Goal: Task Accomplishment & Management: Manage account settings

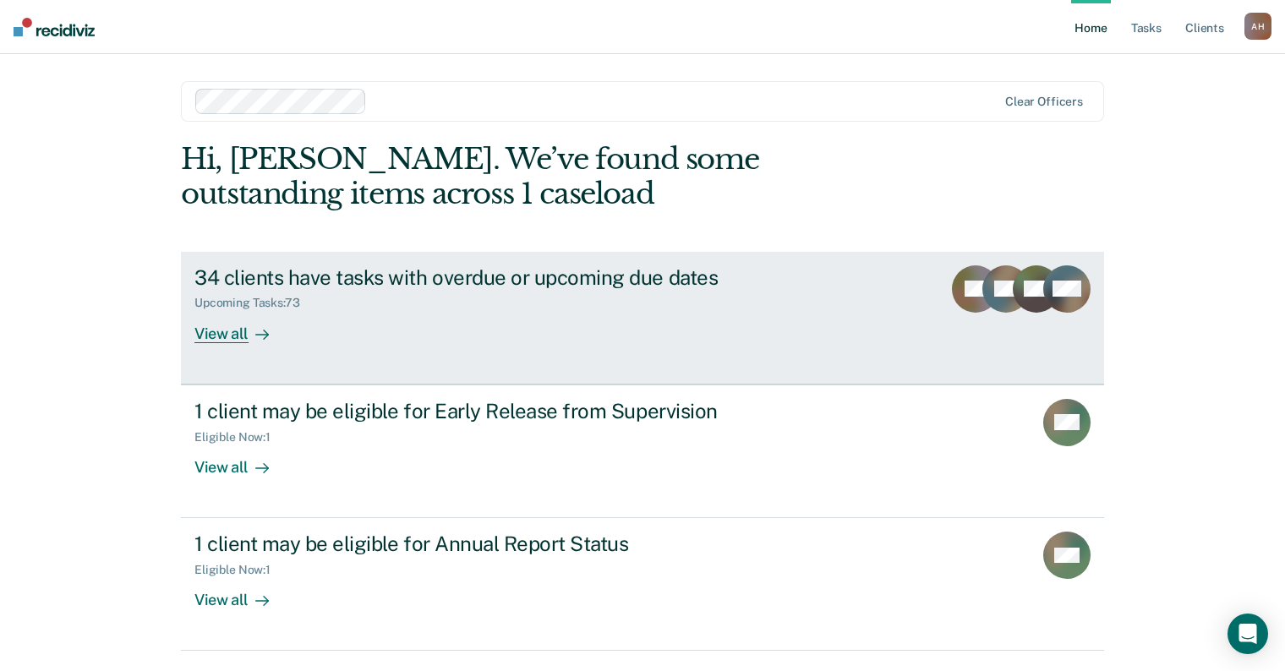
click at [241, 327] on div "View all" at bounding box center [241, 326] width 95 height 33
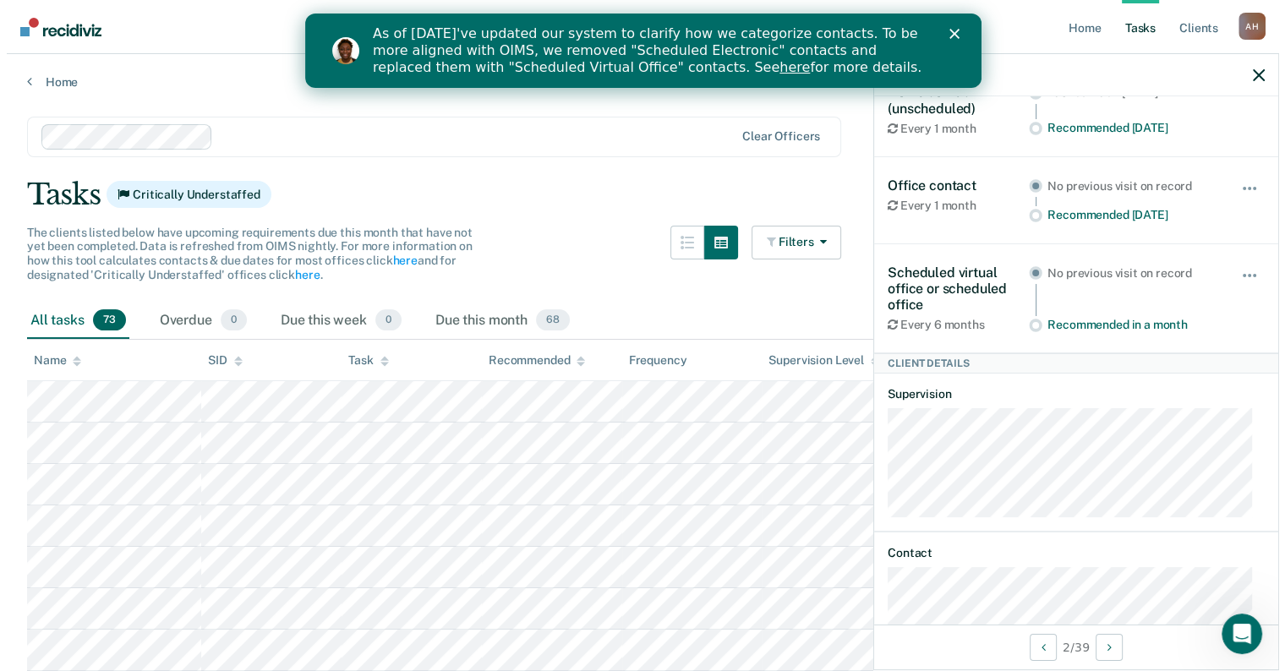
scroll to position [251, 0]
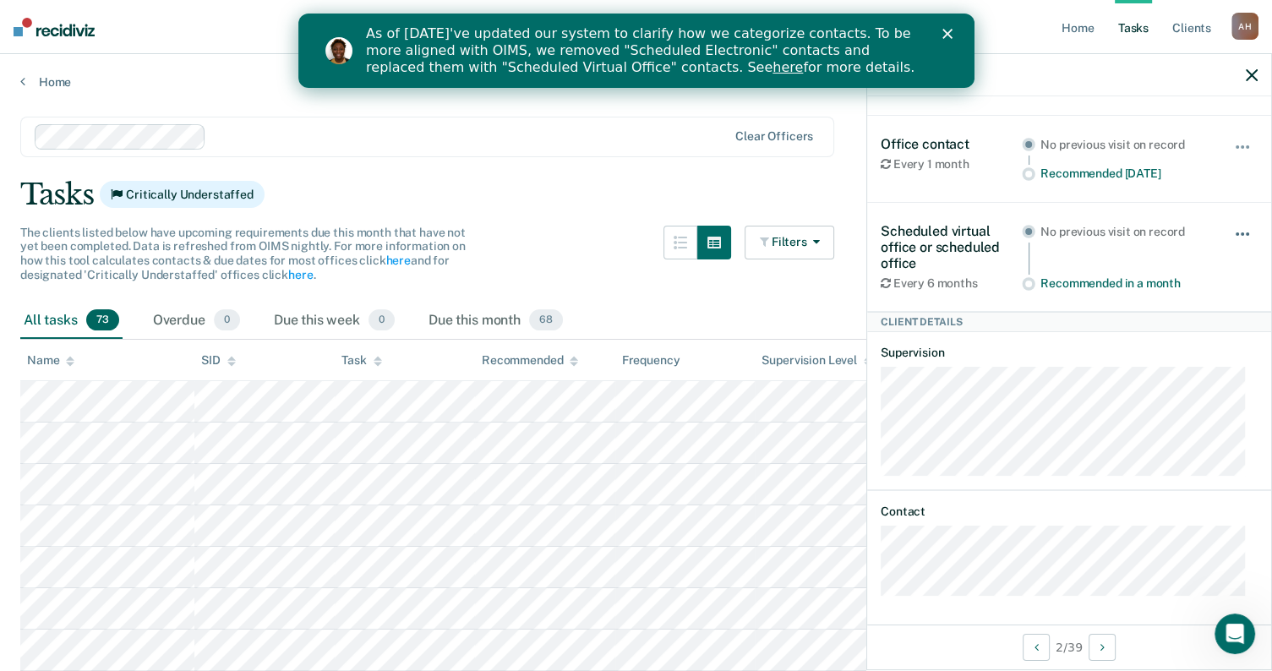
click at [1241, 232] on span "button" at bounding box center [1242, 233] width 3 height 3
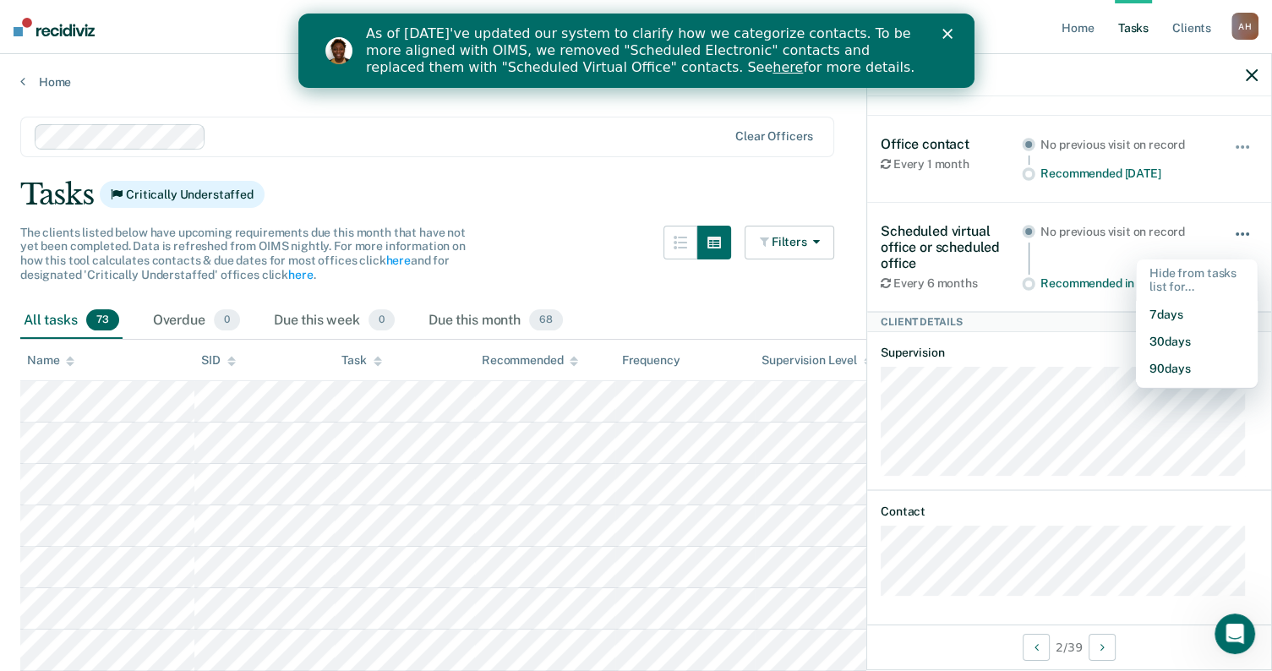
click at [1241, 232] on span "button" at bounding box center [1242, 233] width 3 height 3
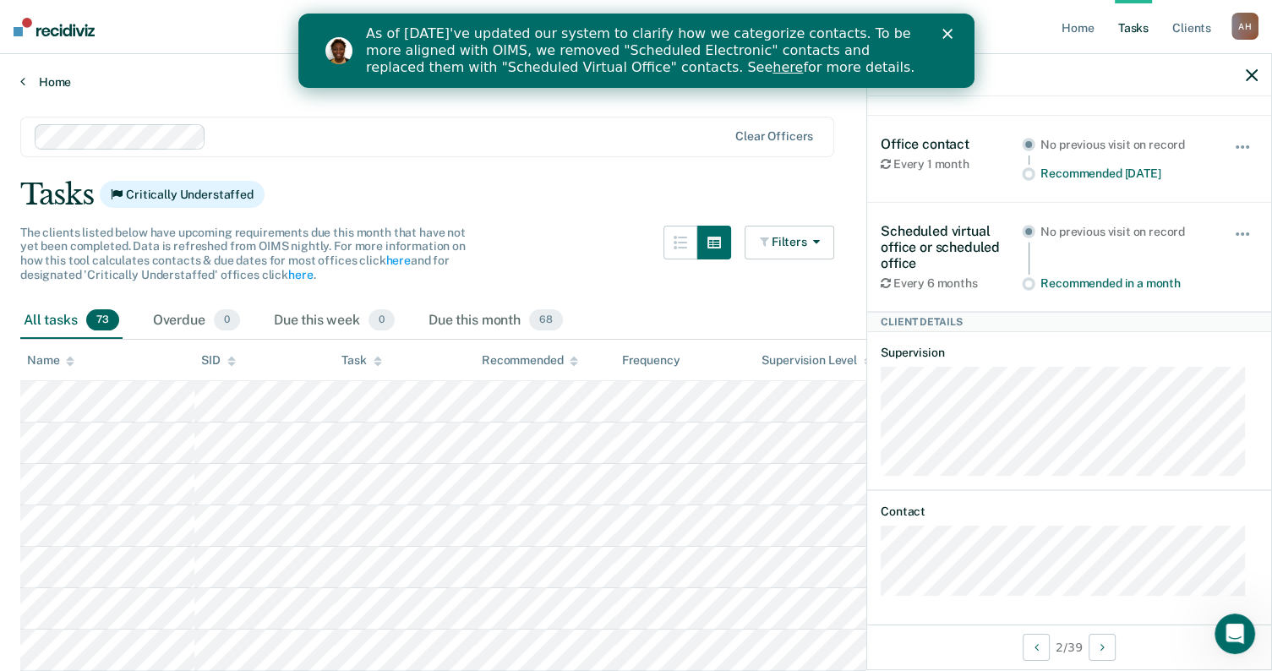
click at [22, 83] on icon at bounding box center [22, 81] width 5 height 14
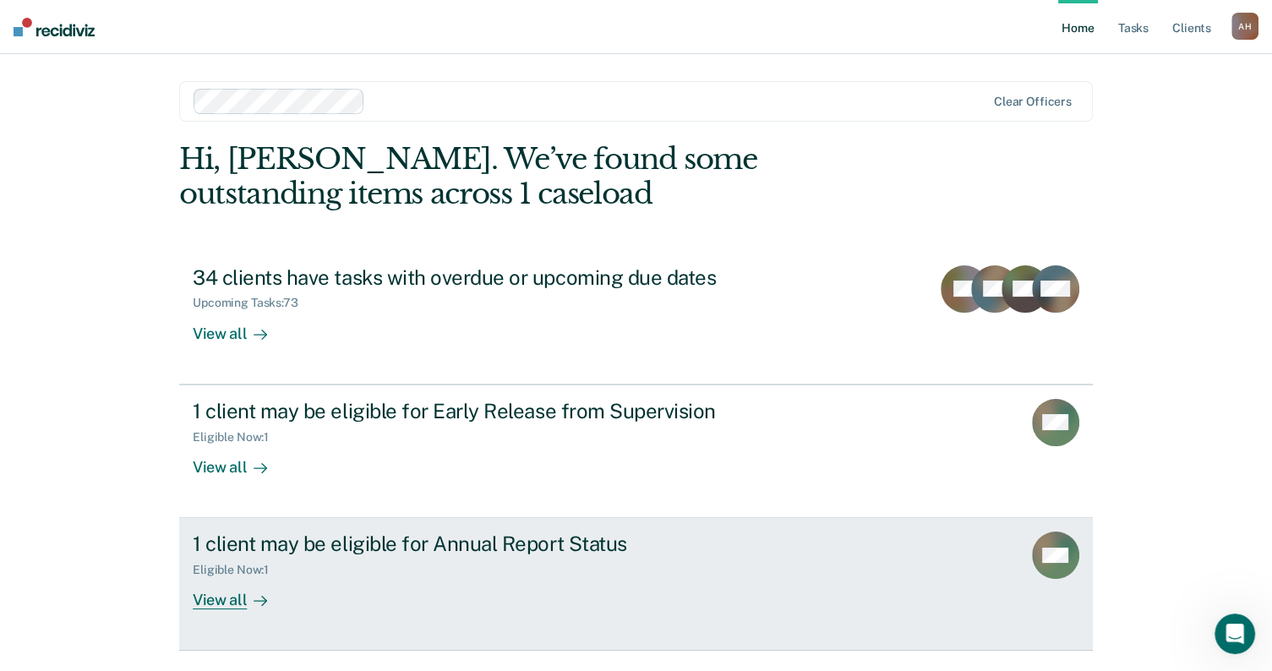
click at [227, 596] on div "View all" at bounding box center [240, 593] width 95 height 33
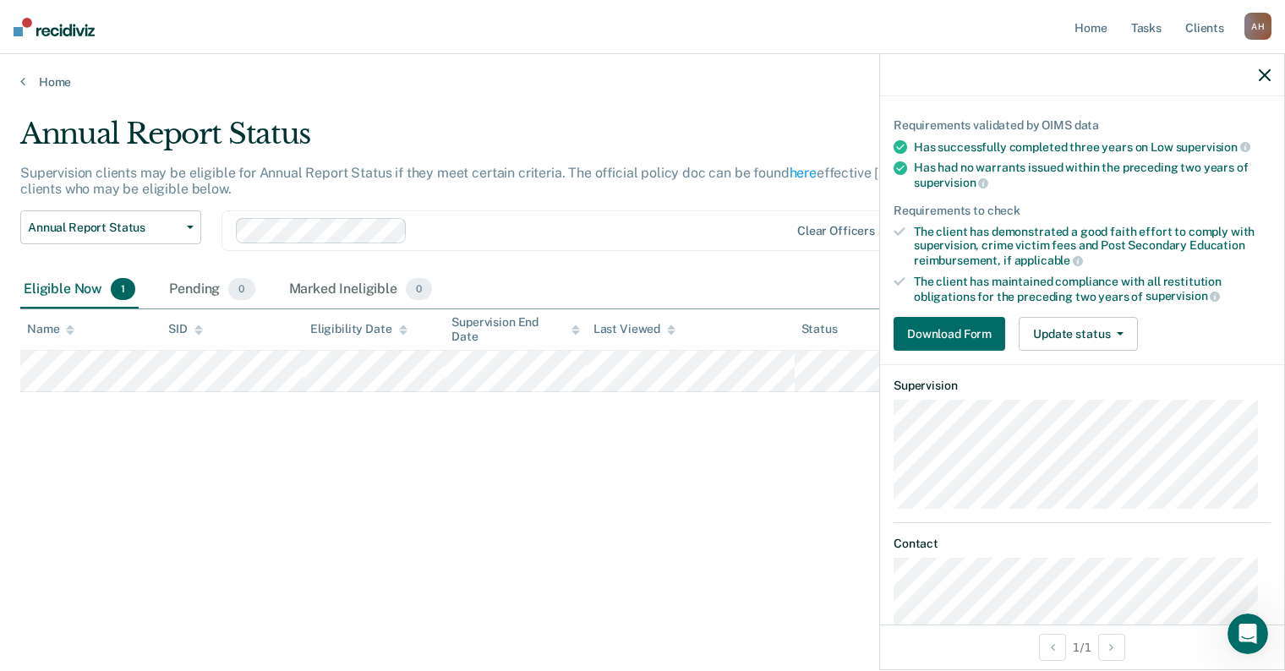
scroll to position [140, 0]
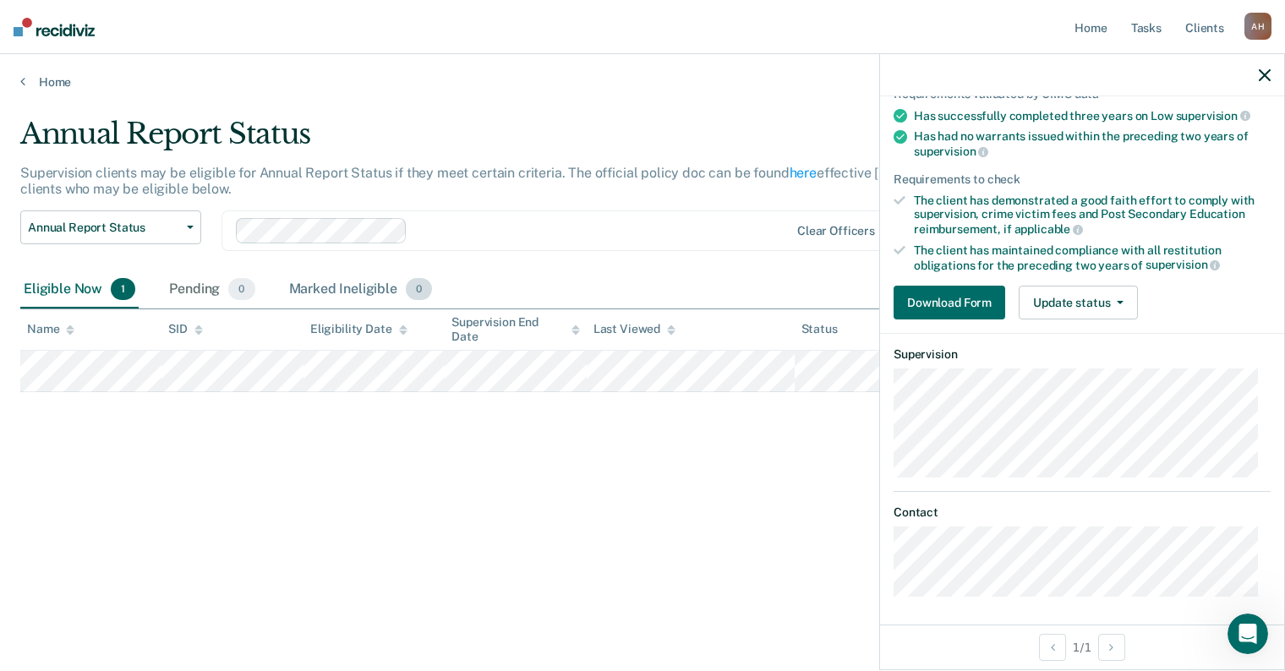
click at [370, 288] on div "Marked Ineligible 0" at bounding box center [361, 289] width 150 height 37
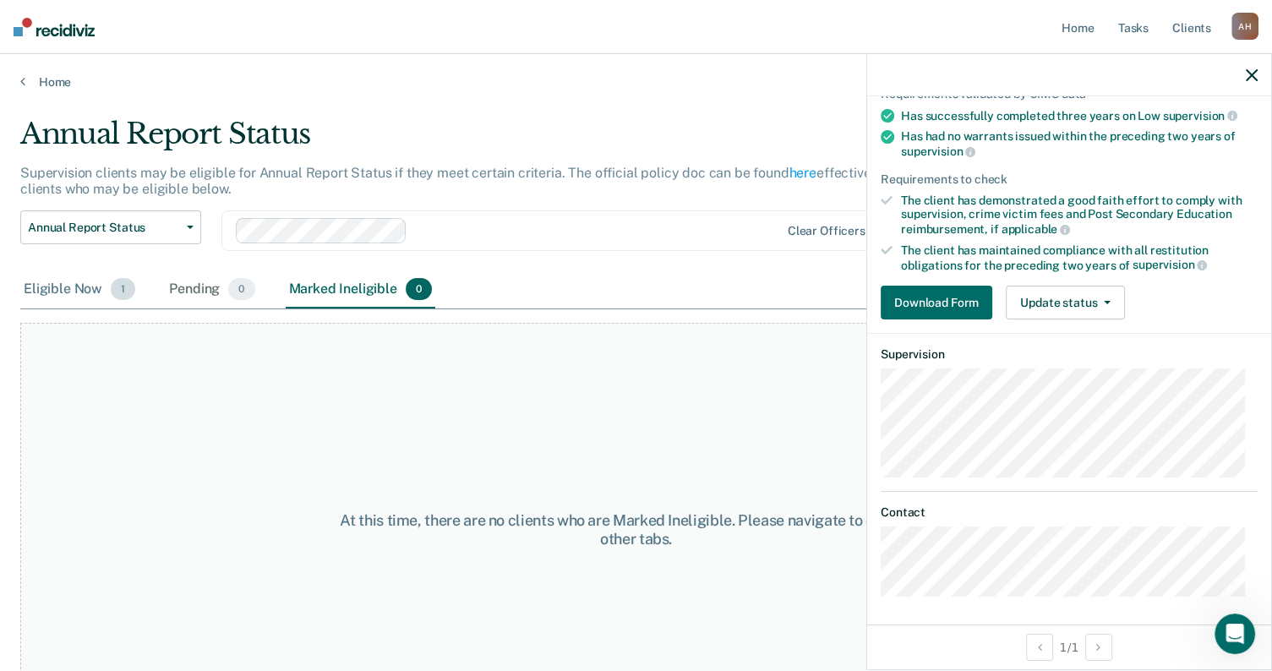
click at [96, 296] on div "Eligible Now 1" at bounding box center [79, 289] width 118 height 37
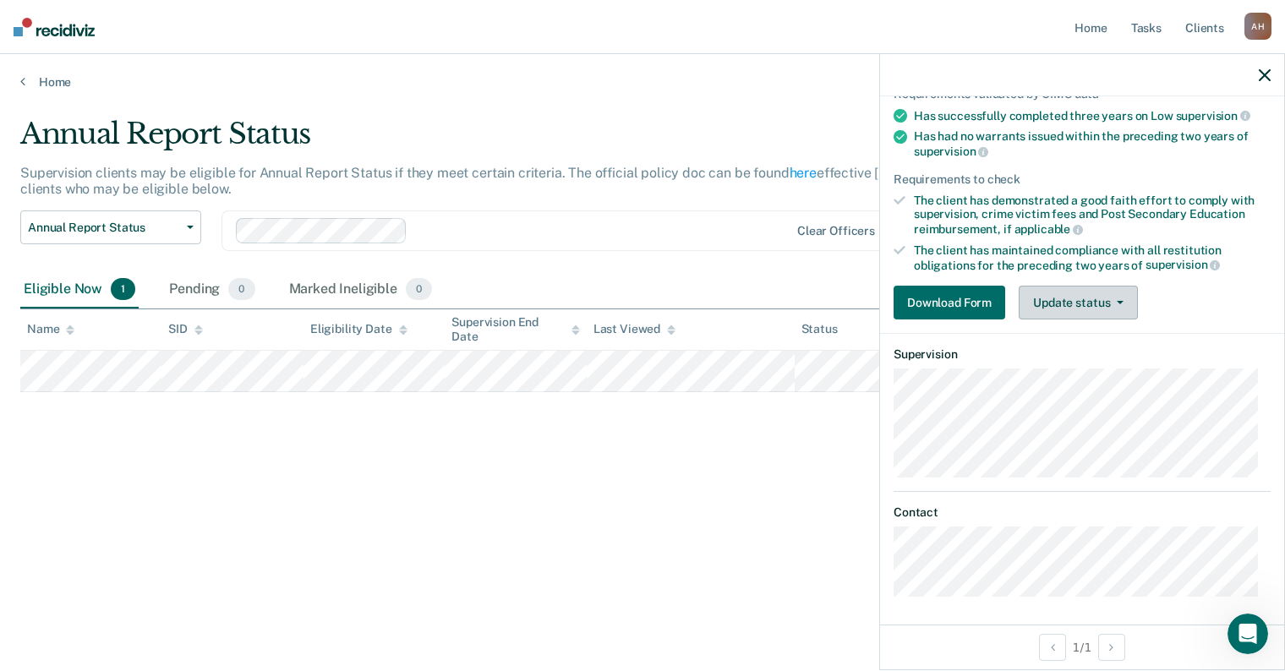
click at [1099, 290] on button "Update status" at bounding box center [1077, 303] width 119 height 34
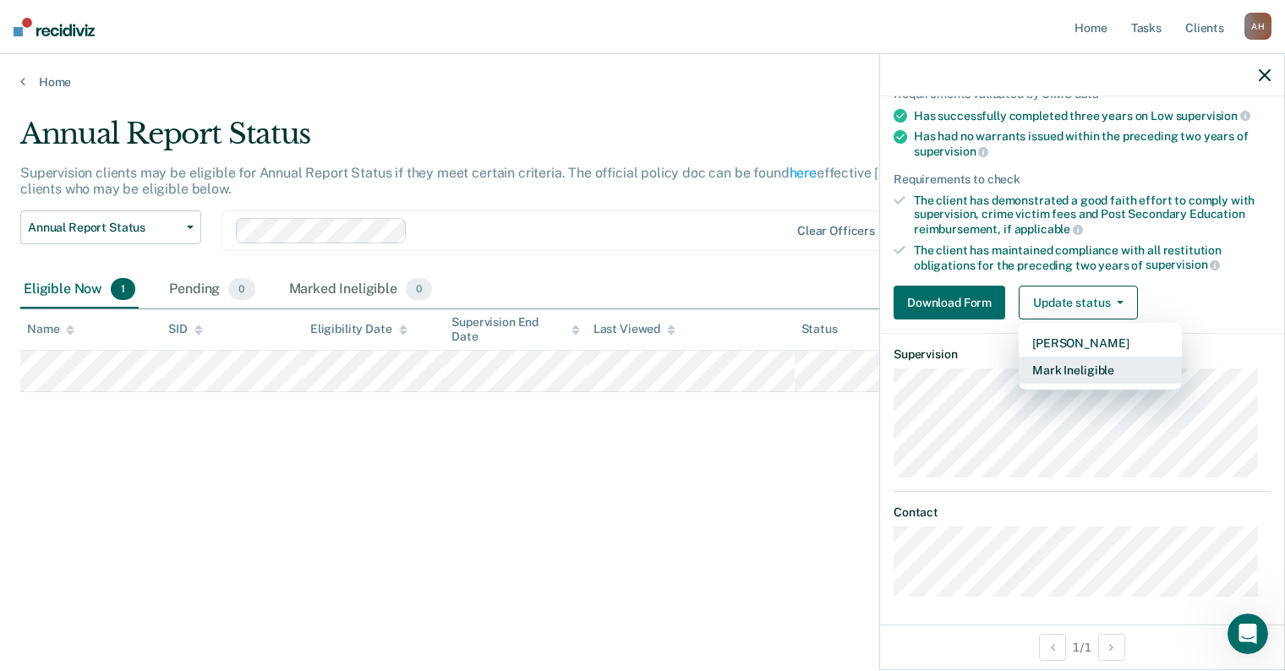
click at [1081, 370] on button "Mark Ineligible" at bounding box center [1099, 370] width 163 height 27
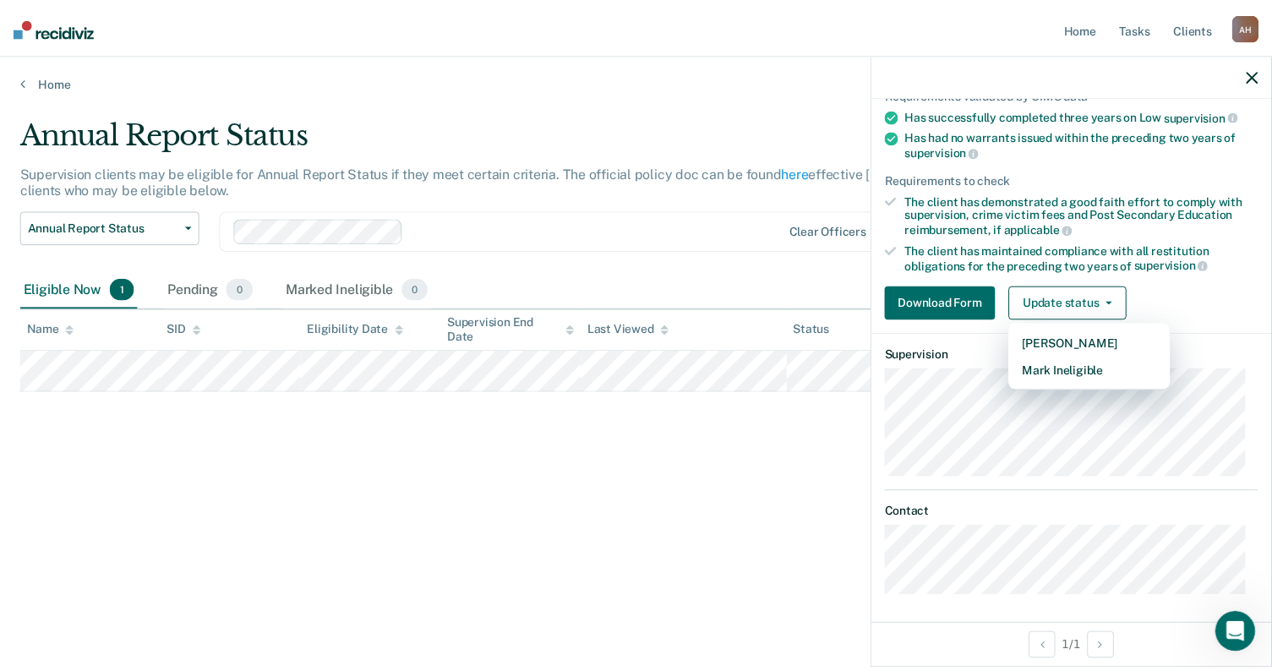
scroll to position [38, 0]
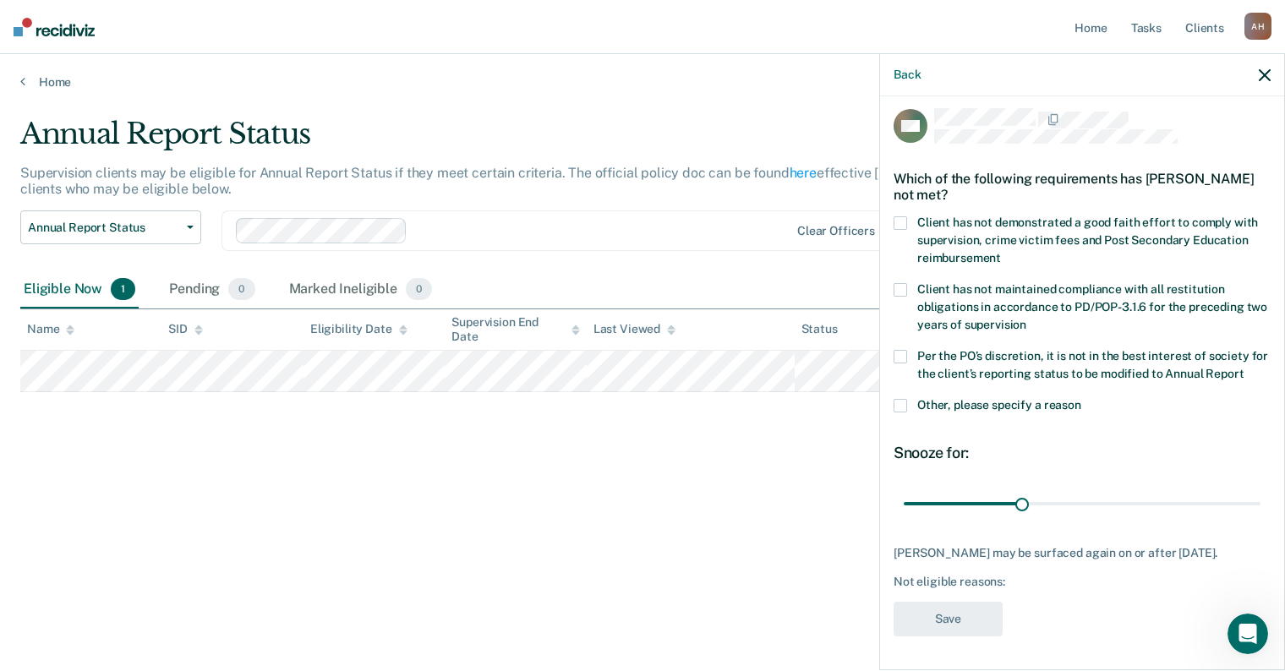
click at [900, 399] on span at bounding box center [900, 406] width 14 height 14
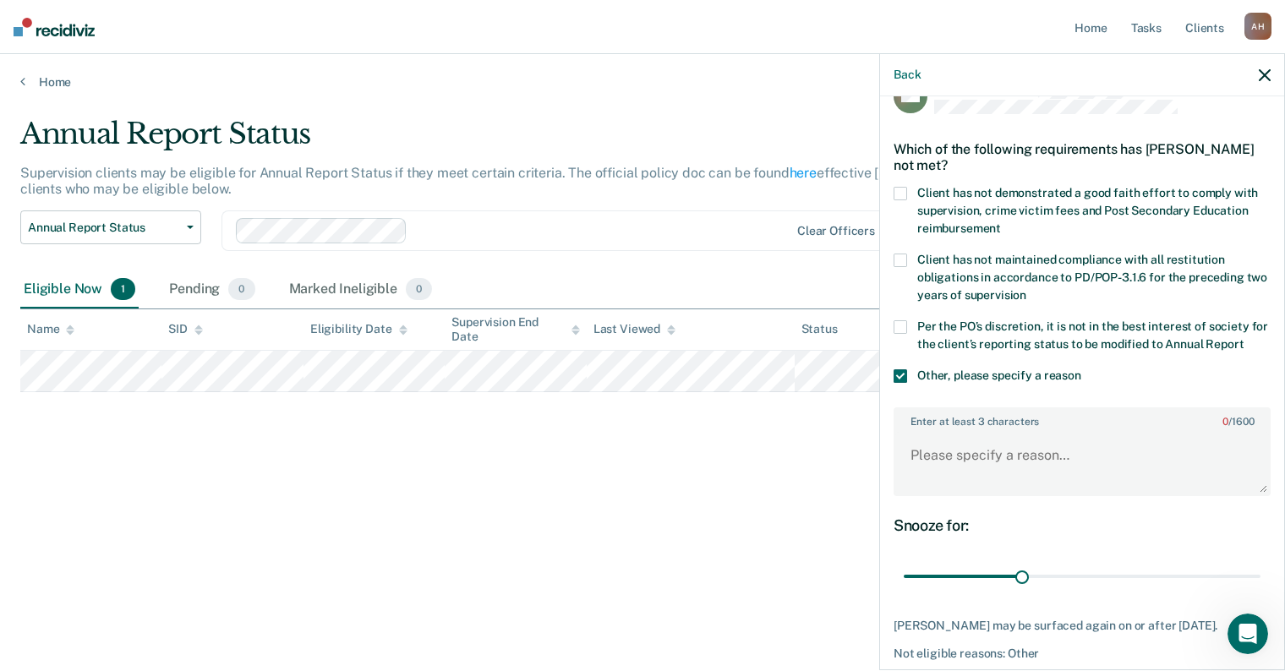
click at [780, 541] on div "Annual Report Status Supervision clients may be eligible for Annual Report Stat…" at bounding box center [642, 331] width 1244 height 428
click at [27, 79] on link "Home" at bounding box center [642, 81] width 1244 height 15
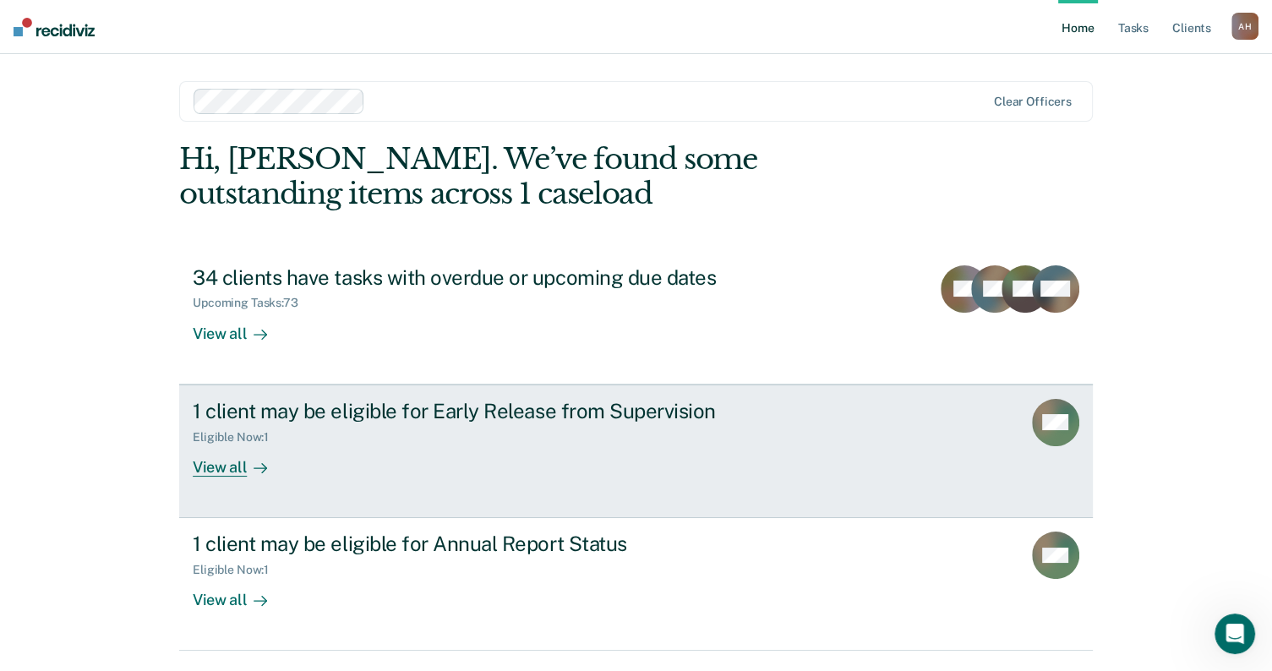
click at [217, 469] on div "View all" at bounding box center [240, 460] width 95 height 33
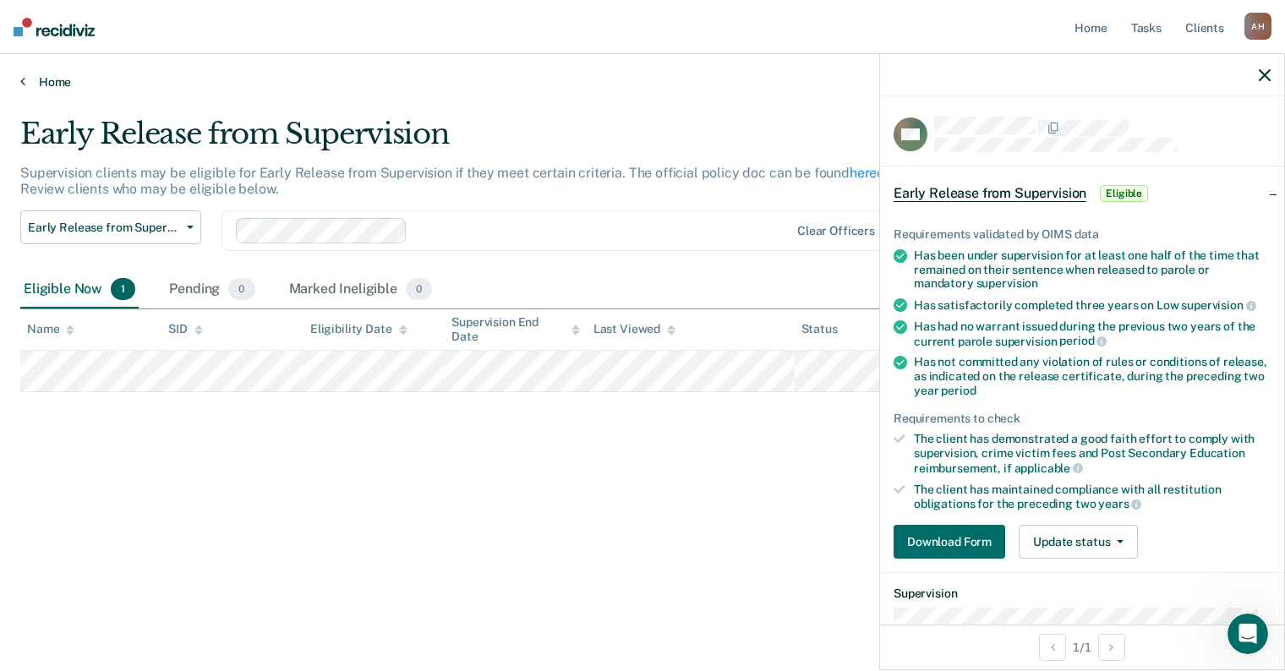
click at [30, 81] on link "Home" at bounding box center [642, 81] width 1244 height 15
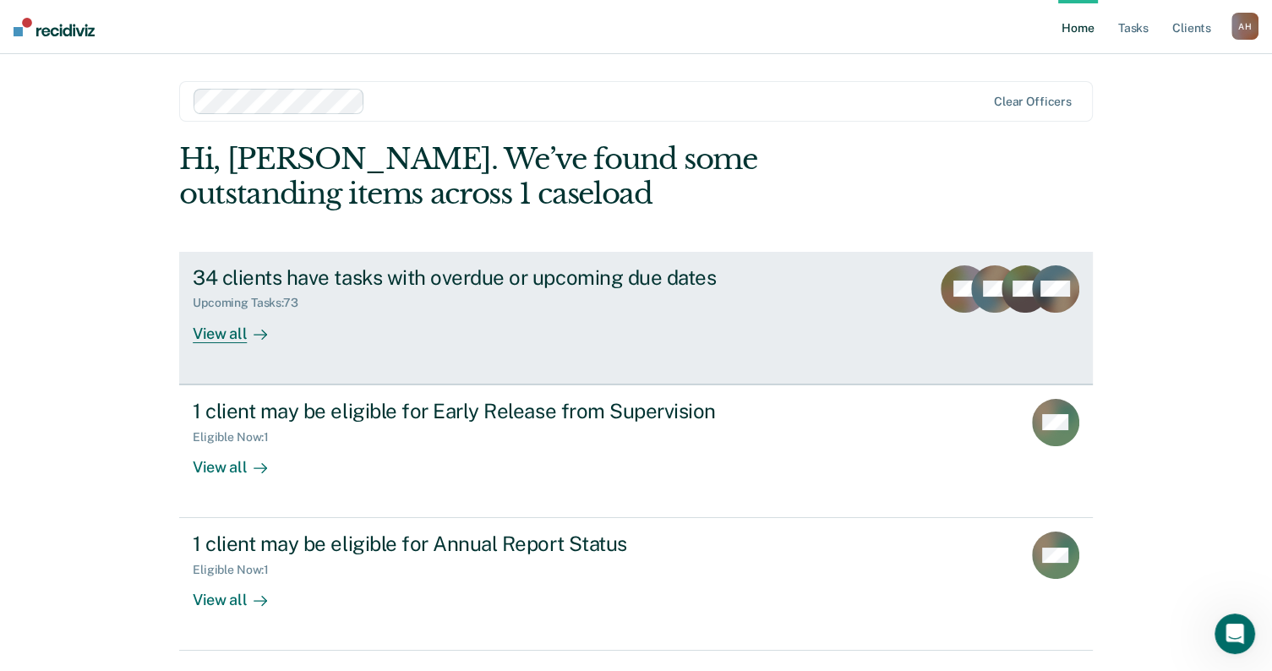
click at [234, 327] on div "View all" at bounding box center [240, 326] width 95 height 33
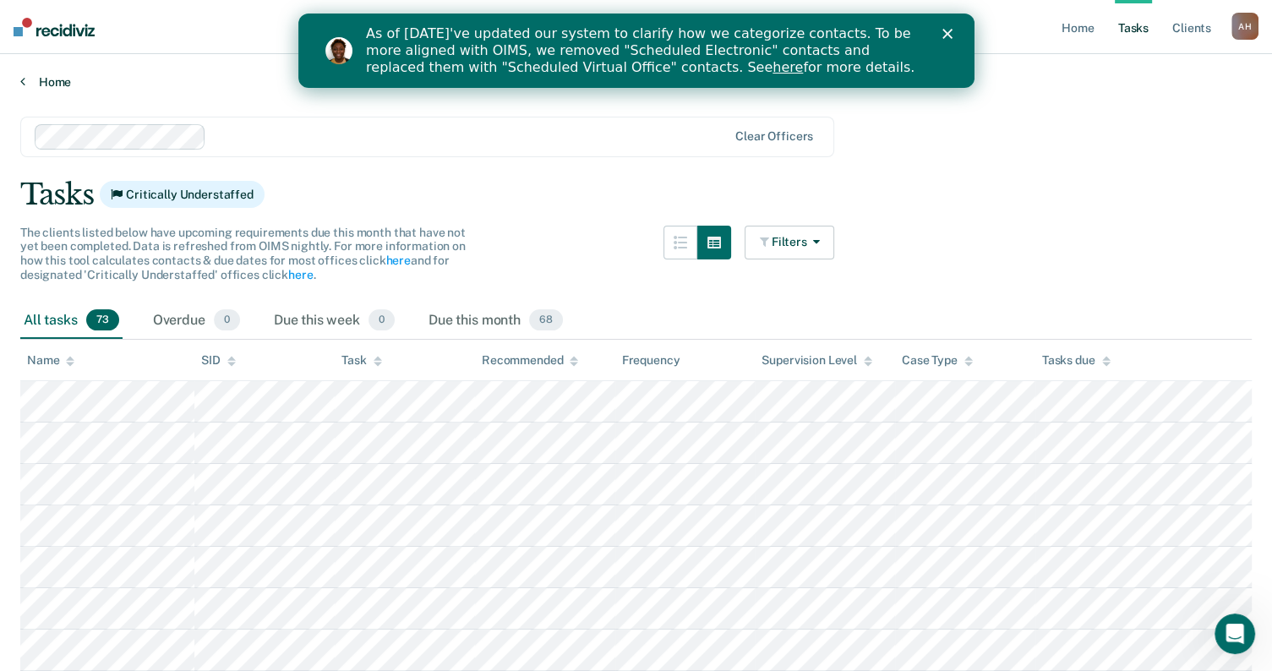
click at [52, 79] on link "Home" at bounding box center [635, 81] width 1231 height 15
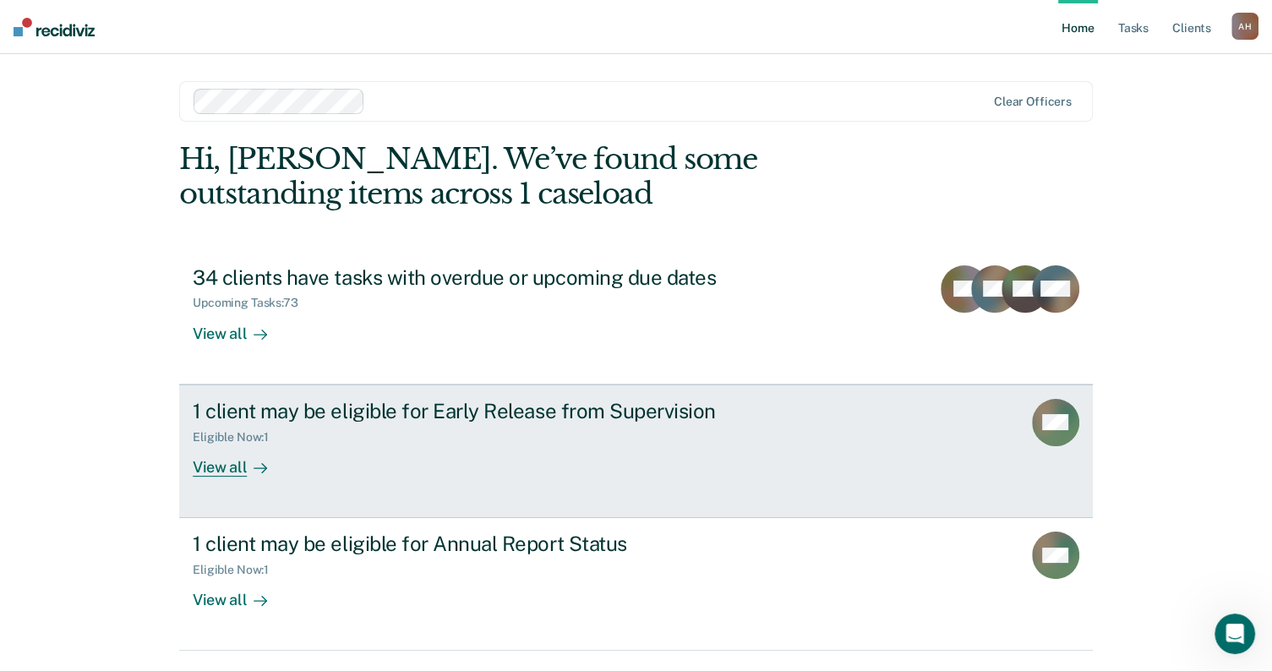
click at [221, 461] on div "View all" at bounding box center [240, 460] width 95 height 33
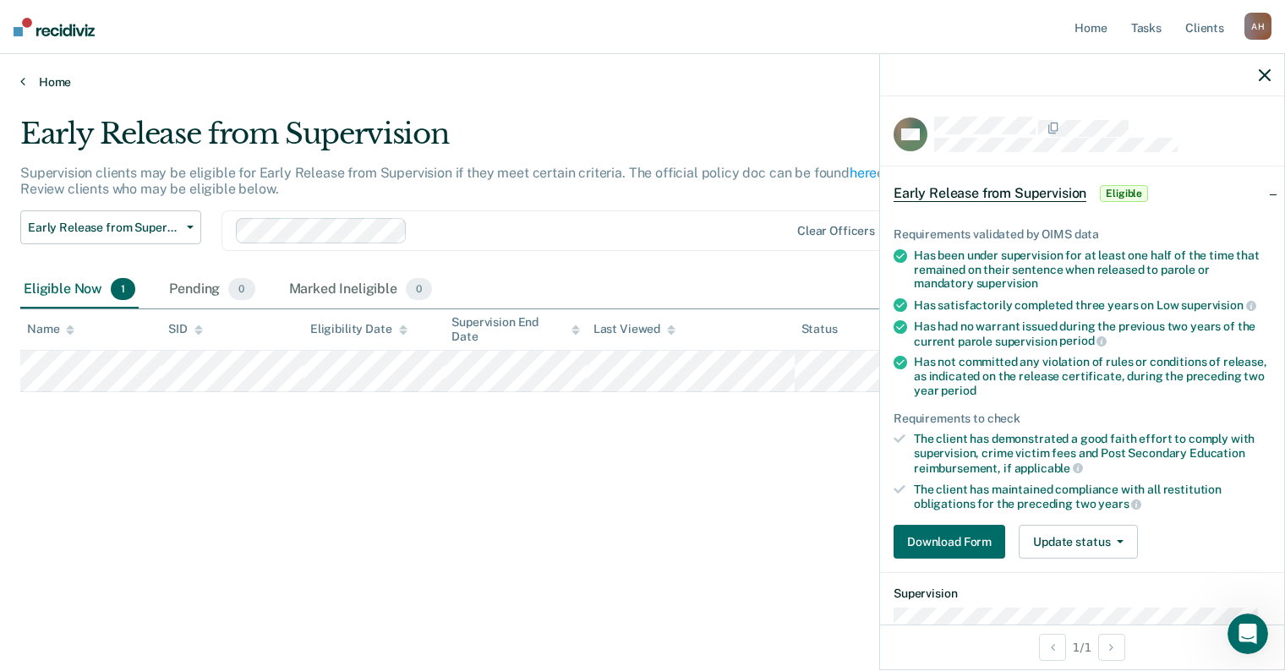
click at [41, 79] on link "Home" at bounding box center [642, 81] width 1244 height 15
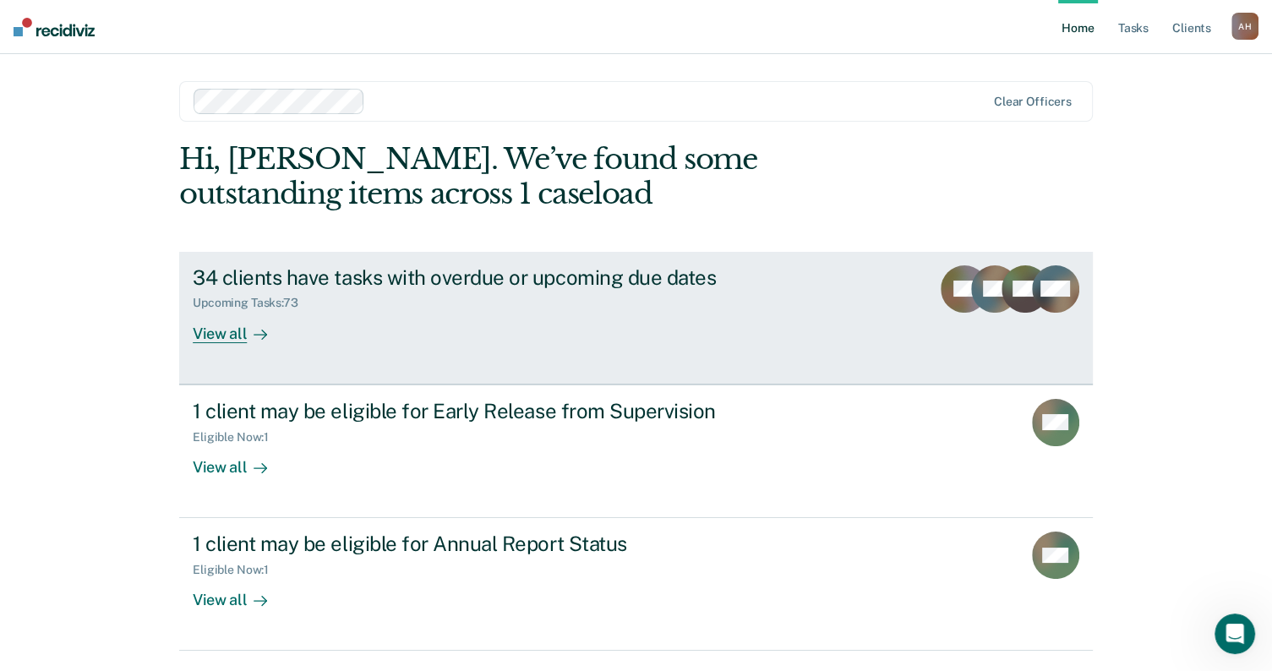
click at [233, 336] on div "View all" at bounding box center [240, 326] width 95 height 33
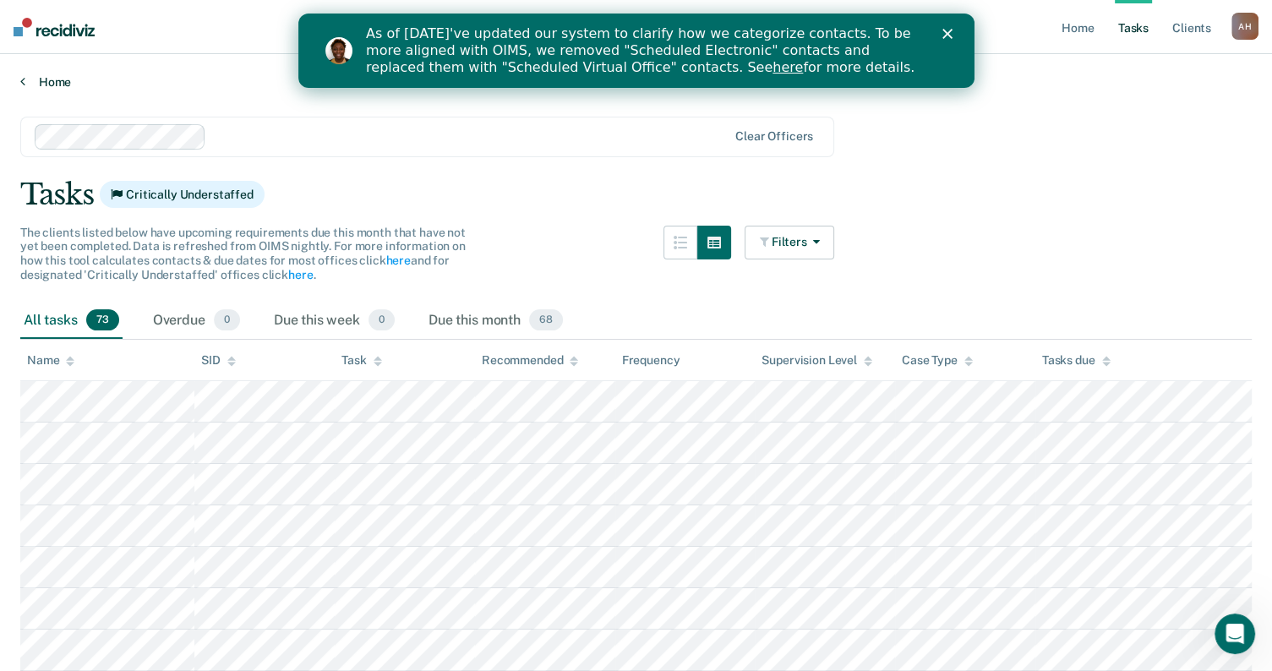
click at [44, 78] on link "Home" at bounding box center [635, 81] width 1231 height 15
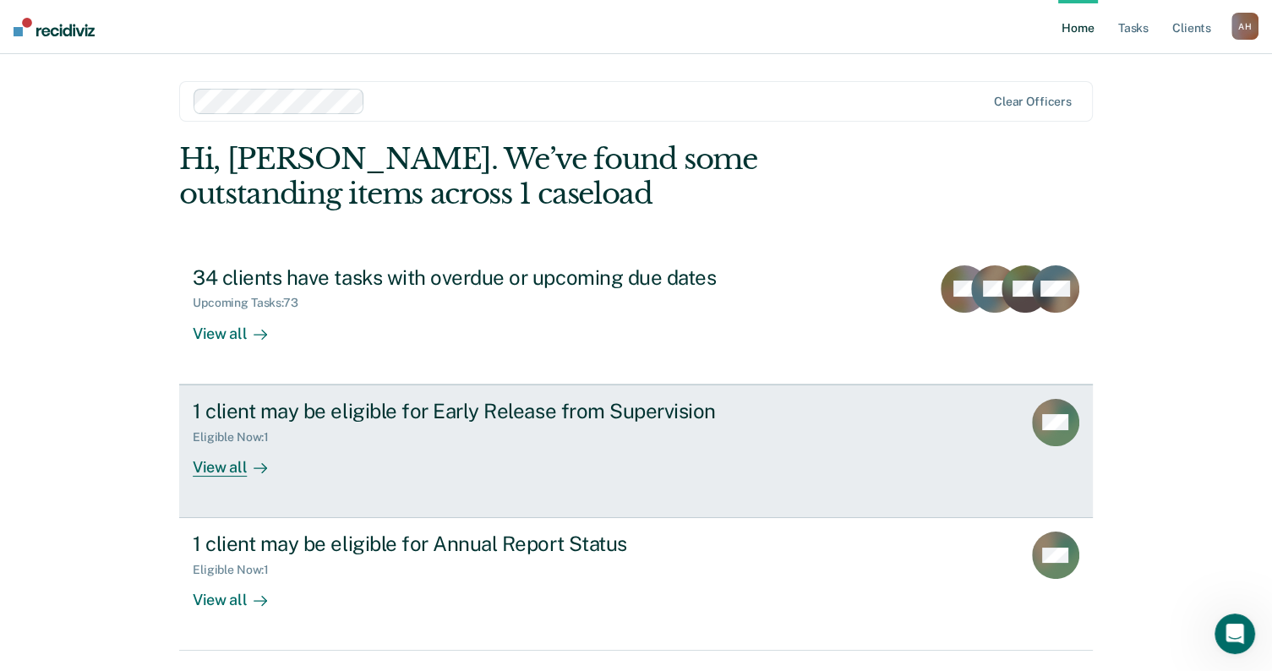
click at [1062, 433] on rect at bounding box center [1055, 422] width 47 height 47
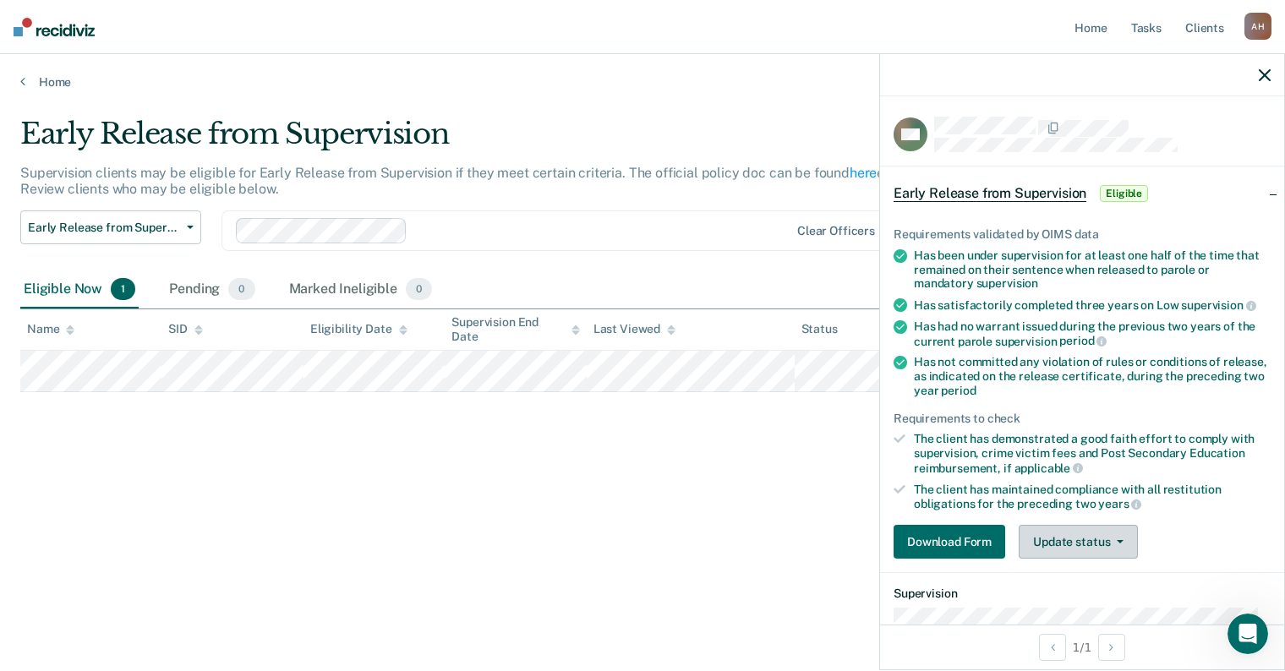
click at [1089, 543] on button "Update status" at bounding box center [1077, 542] width 119 height 34
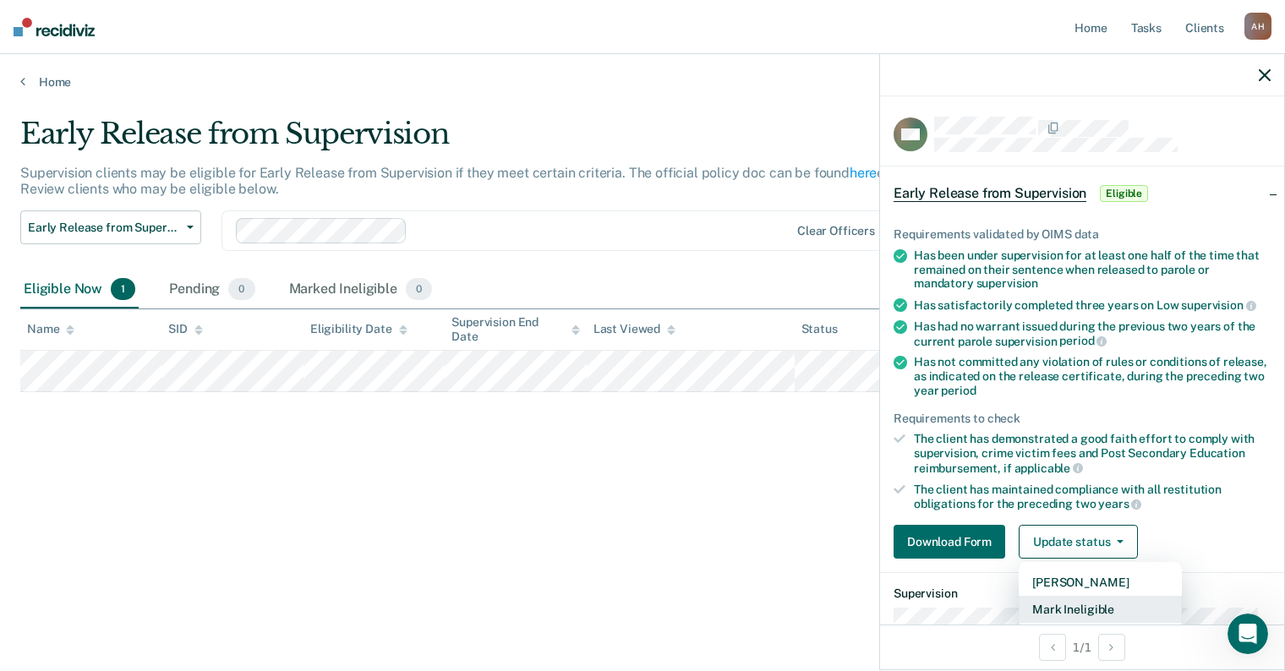
click at [1079, 606] on button "Mark Ineligible" at bounding box center [1099, 609] width 163 height 27
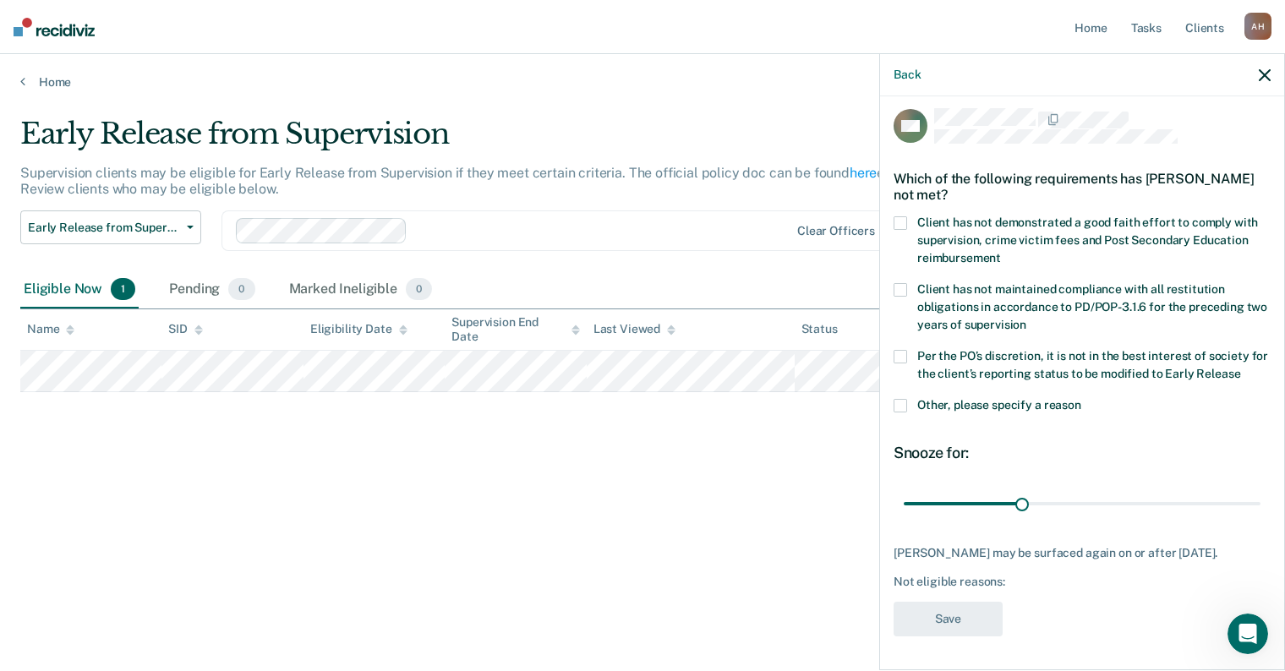
scroll to position [20, 0]
click at [899, 399] on span at bounding box center [900, 406] width 14 height 14
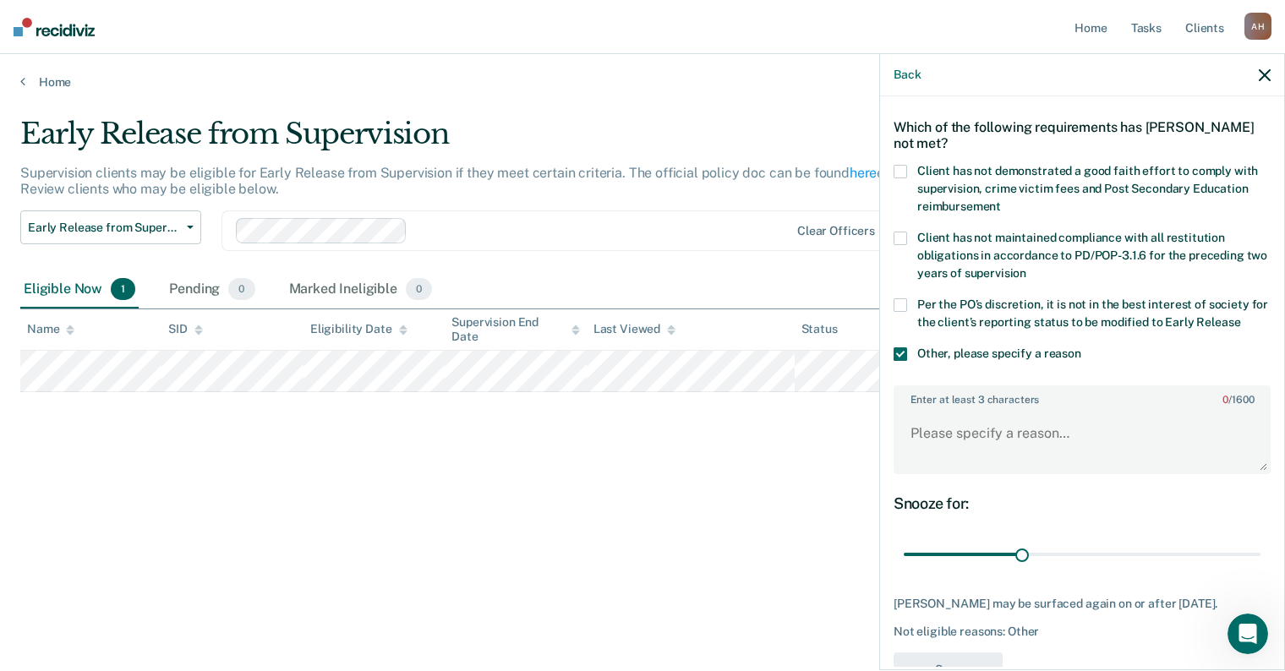
scroll to position [122, 0]
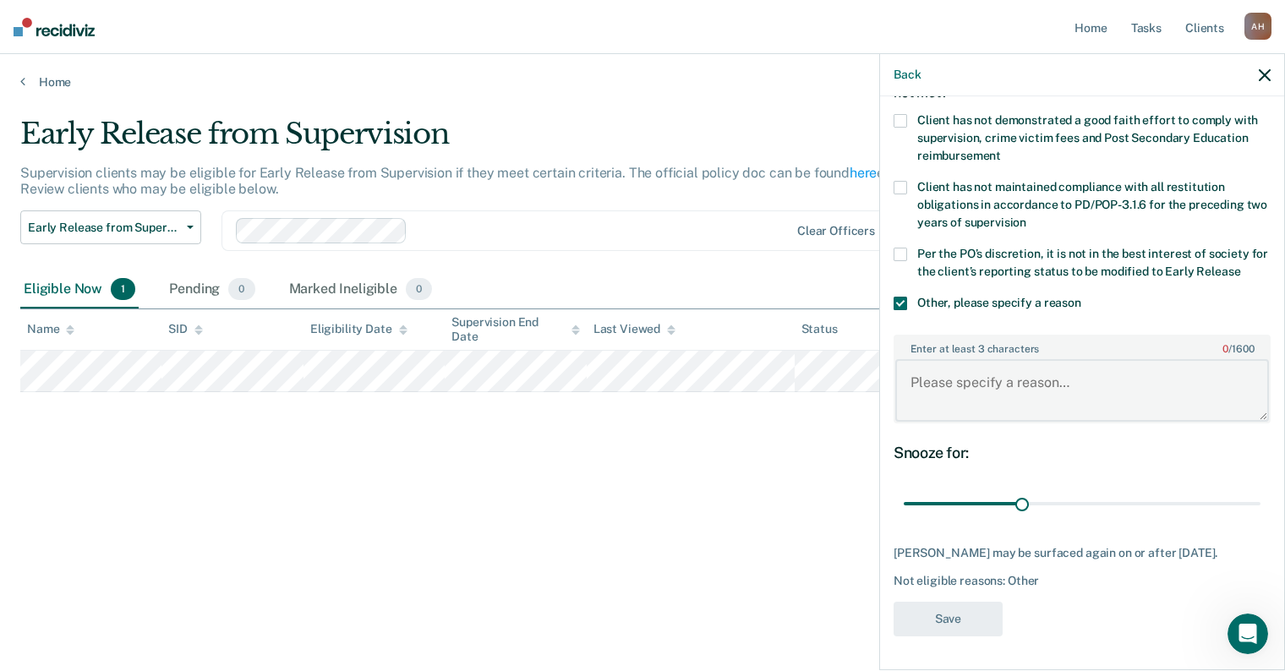
click at [956, 370] on textarea "Enter at least 3 characters 0 / 1600" at bounding box center [1082, 390] width 374 height 63
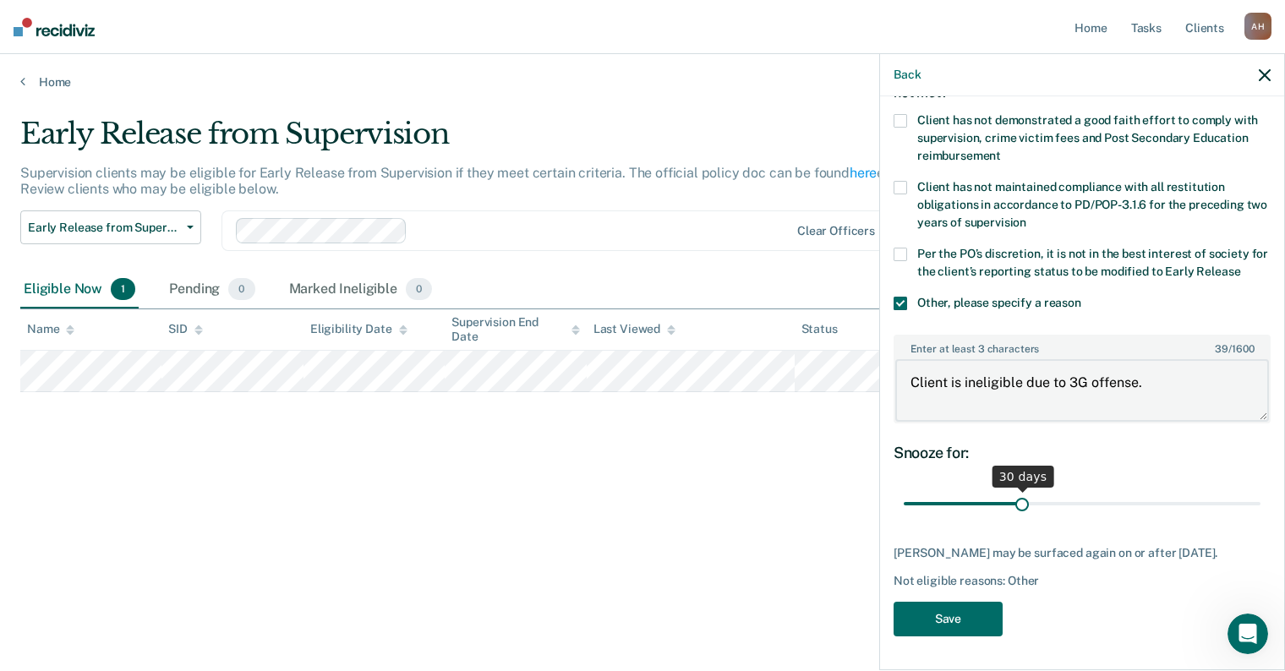
type textarea "Client is ineligible due to 3G offense."
drag, startPoint x: 1018, startPoint y: 490, endPoint x: 1293, endPoint y: 490, distance: 274.7
type input "90"
click at [1260, 490] on input "range" at bounding box center [1082, 504] width 357 height 30
click at [947, 625] on button "Save" at bounding box center [947, 619] width 109 height 35
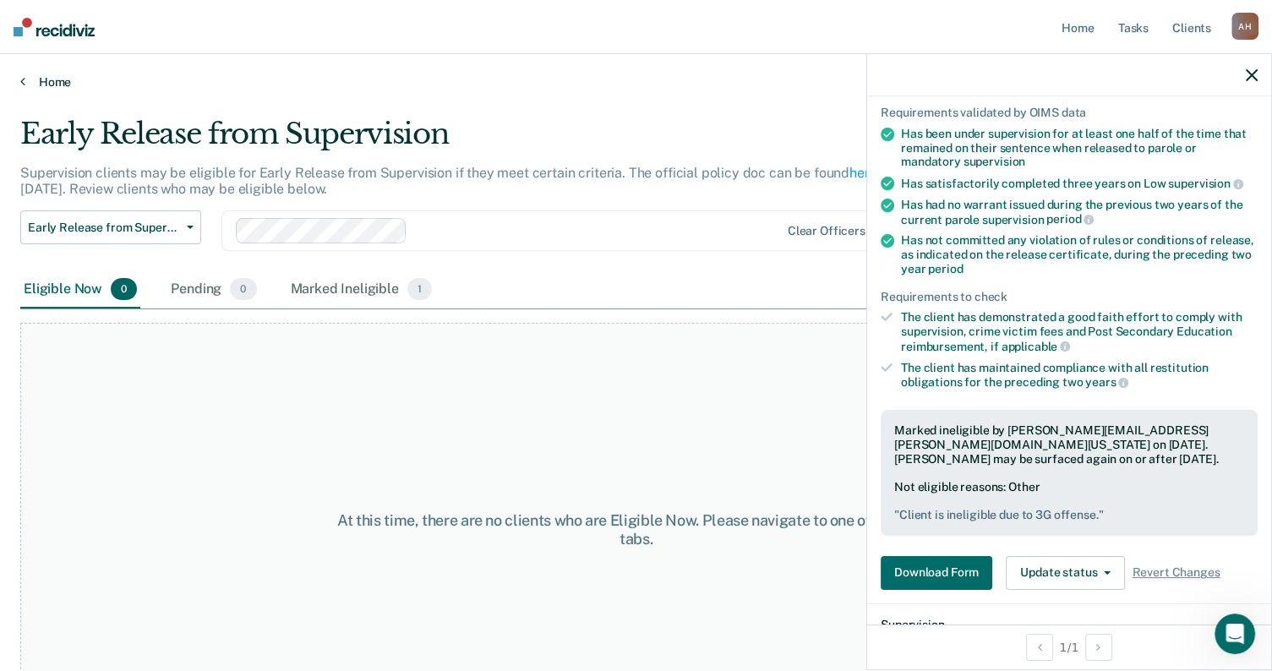
click at [52, 77] on link "Home" at bounding box center [635, 81] width 1231 height 15
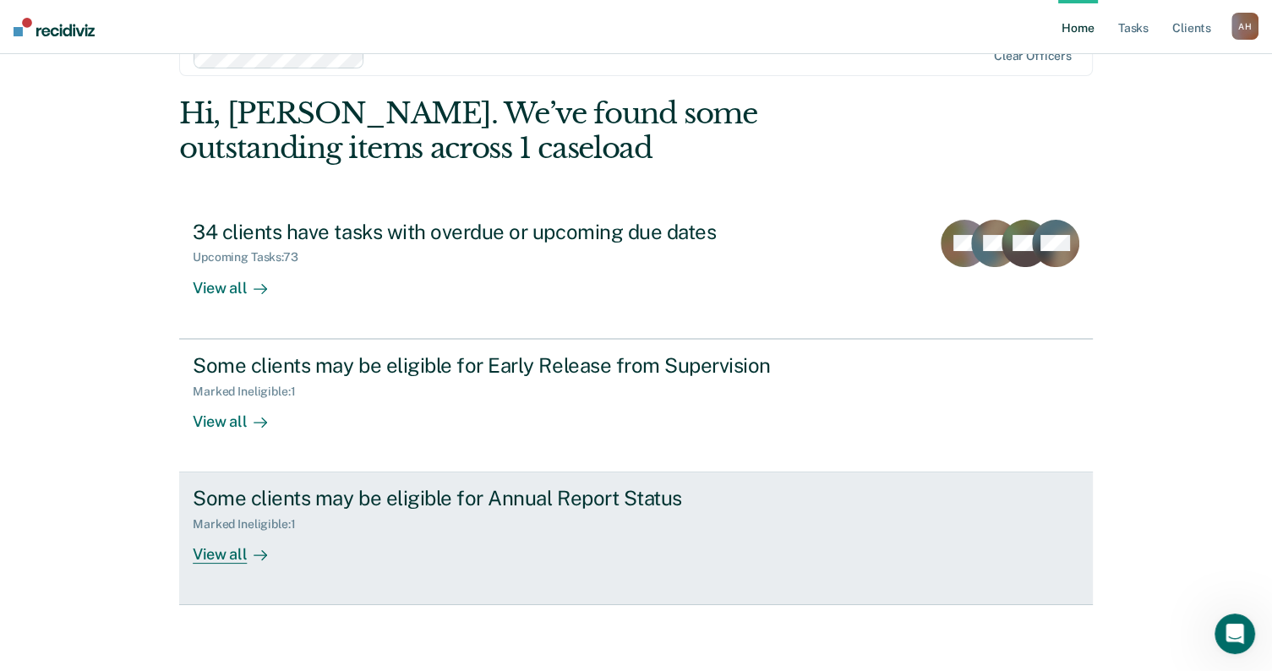
scroll to position [47, 0]
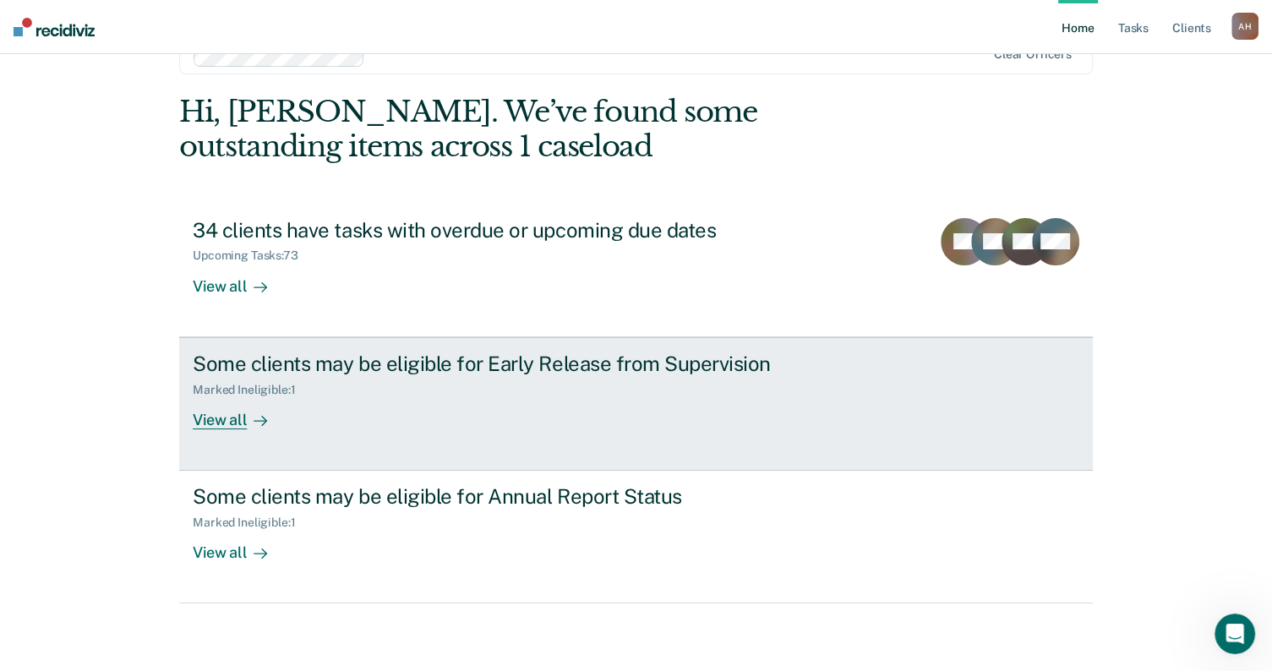
click at [218, 417] on div "View all" at bounding box center [240, 412] width 95 height 33
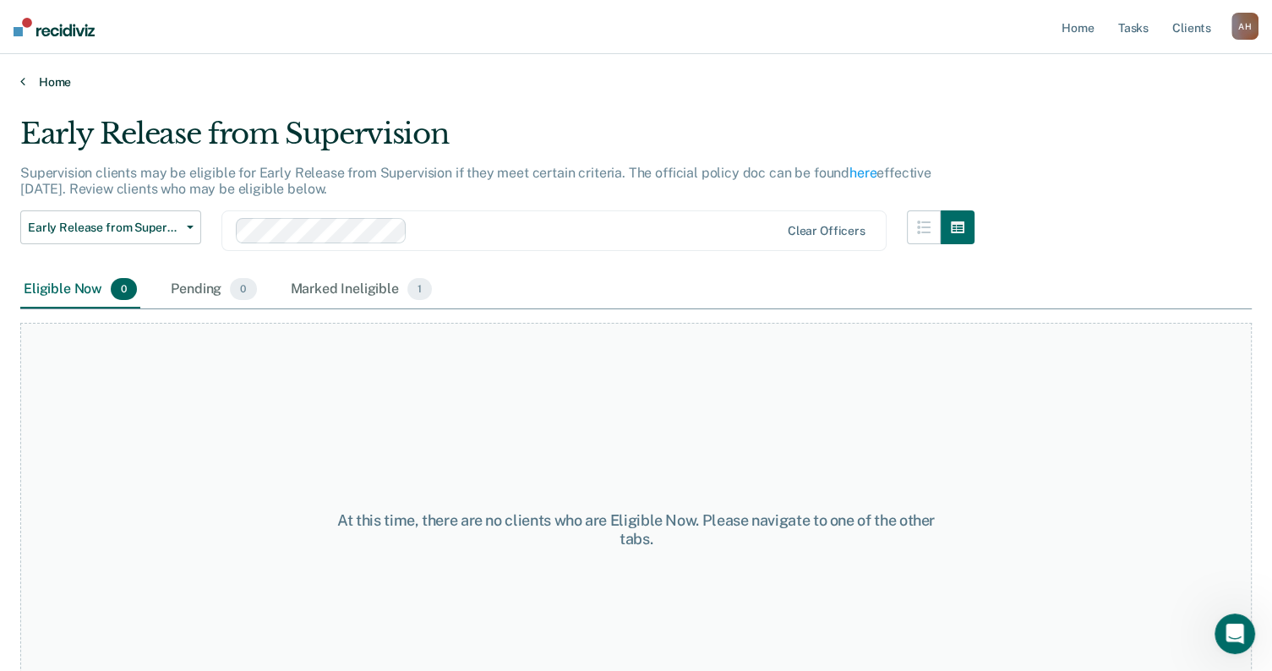
click at [50, 82] on link "Home" at bounding box center [635, 81] width 1231 height 15
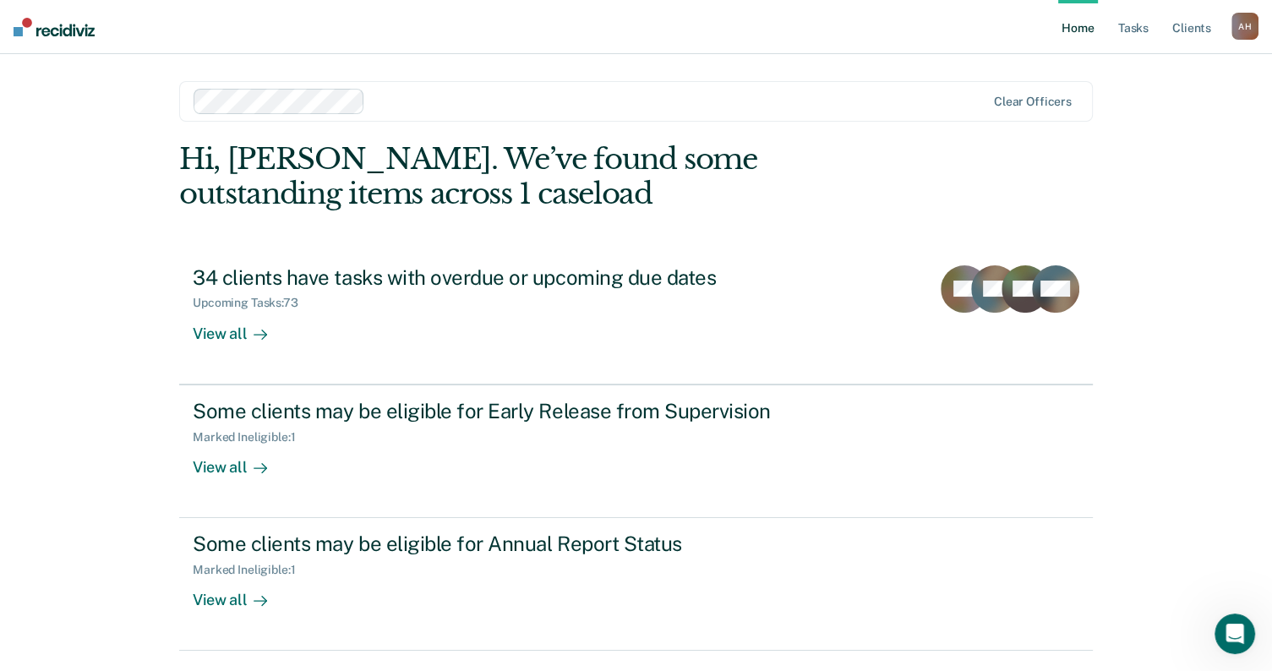
click at [95, 462] on div "Home Tasks Client s Angelica Hernandez A H Profile How it works Log Out Clear o…" at bounding box center [636, 359] width 1272 height 718
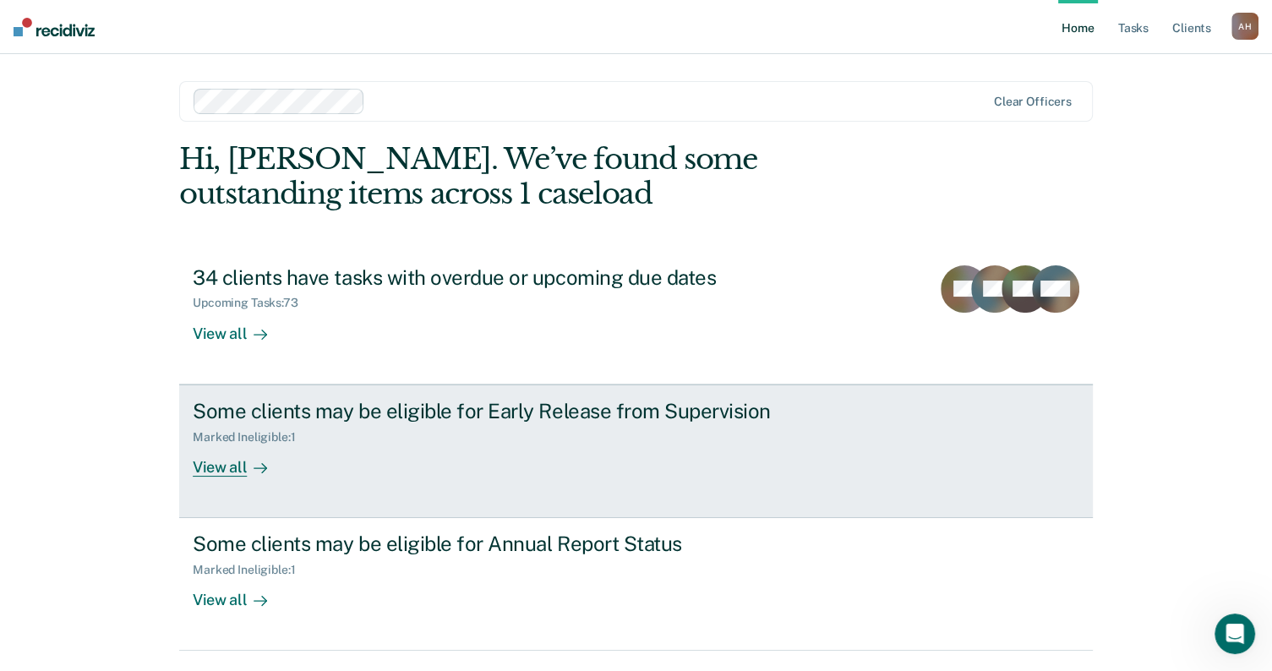
click at [224, 467] on div "View all" at bounding box center [240, 460] width 95 height 33
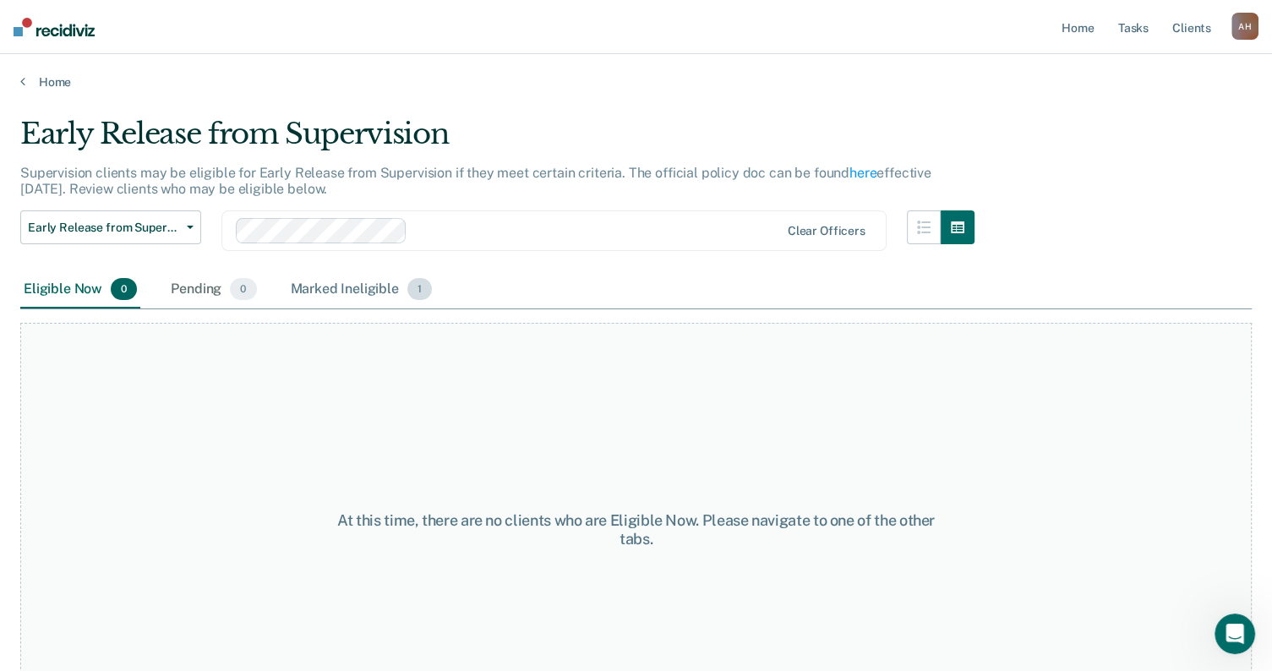
click at [365, 284] on div "Marked Ineligible 1" at bounding box center [361, 289] width 149 height 37
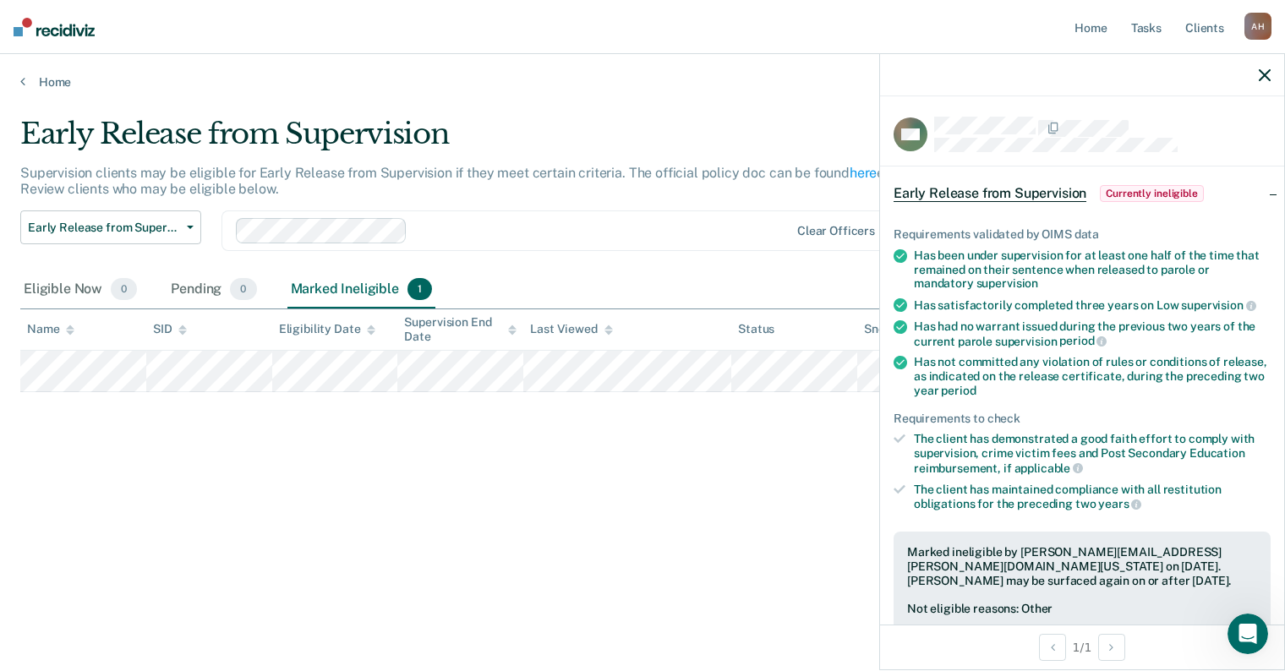
click at [1062, 576] on div "Marked ineligible by Angelica.Hernandez@tdcj.texas.gov on August 19, 2025. Mich…" at bounding box center [1082, 566] width 350 height 42
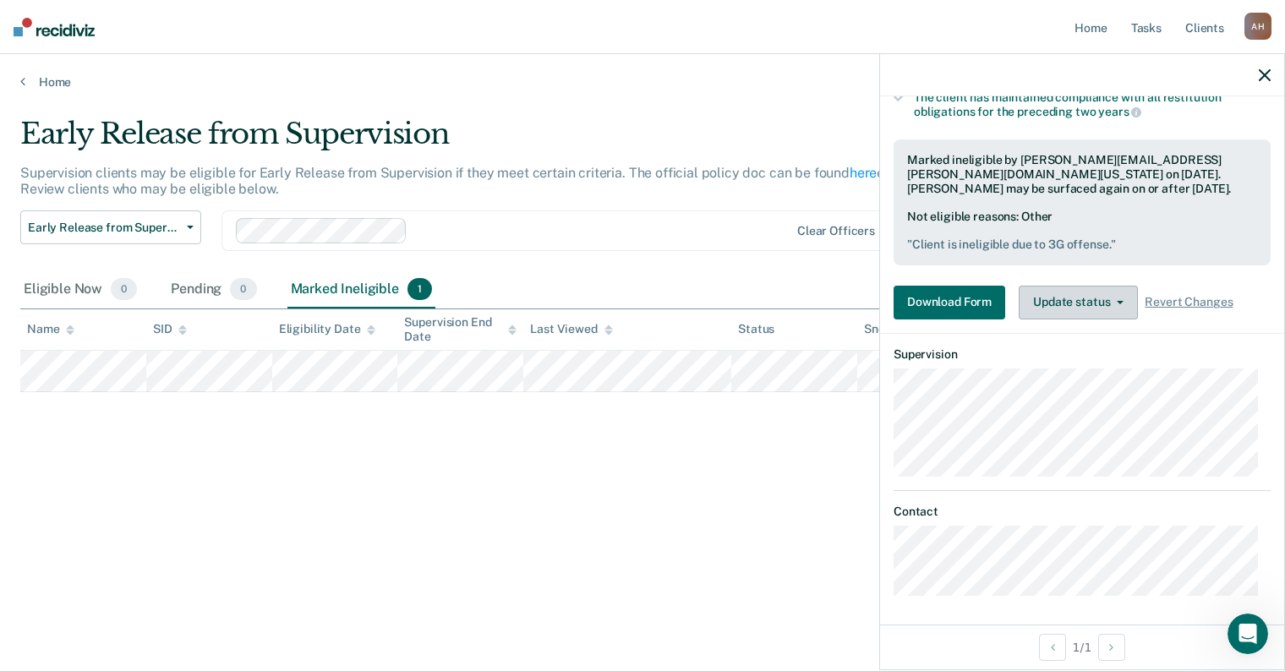
click at [1081, 287] on button "Update status" at bounding box center [1077, 303] width 119 height 34
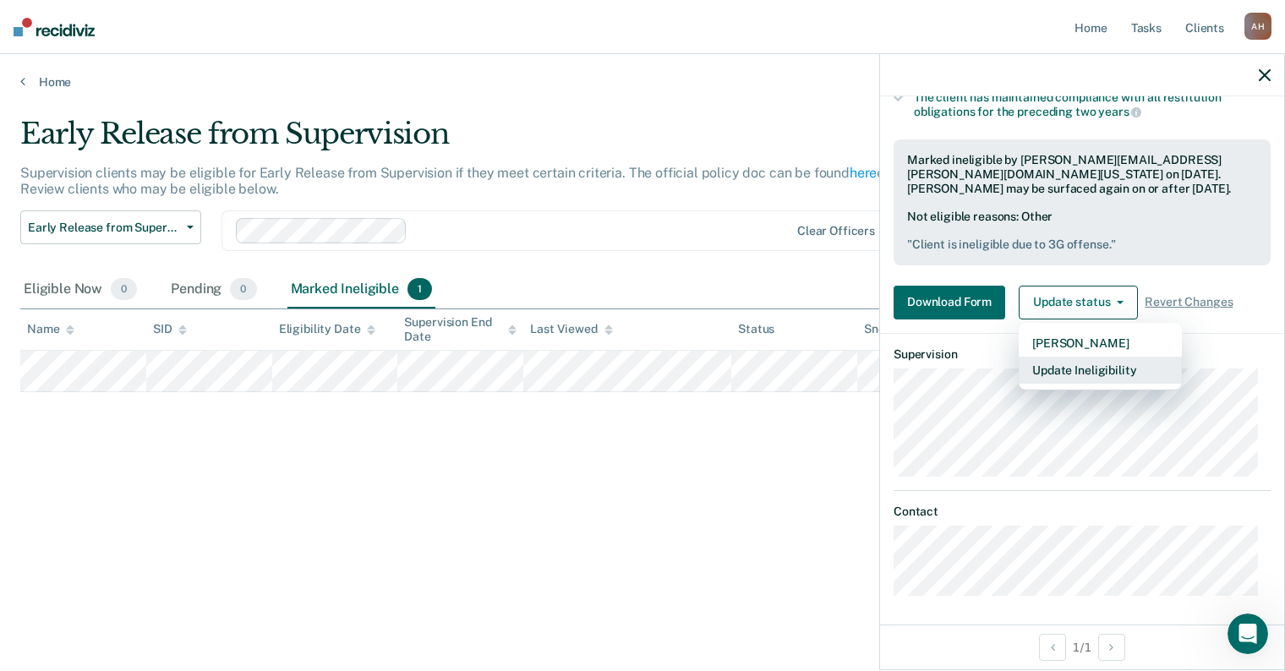
click at [1080, 369] on button "Update Ineligibility" at bounding box center [1099, 370] width 163 height 27
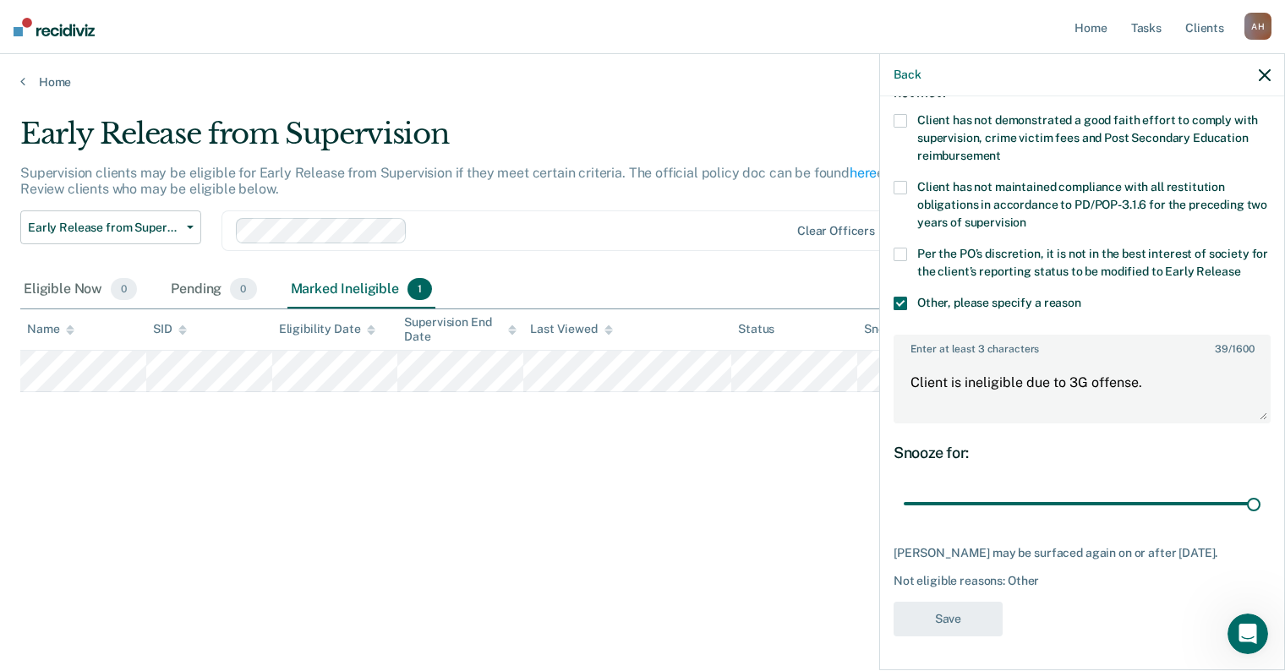
scroll to position [122, 0]
click at [827, 369] on body "Looks like you’re using Internet Explorer 11. For faster loading and a better e…" at bounding box center [642, 335] width 1285 height 671
paste textarea "The client does not have a current or prior felony conviction, juvenile adjudic…"
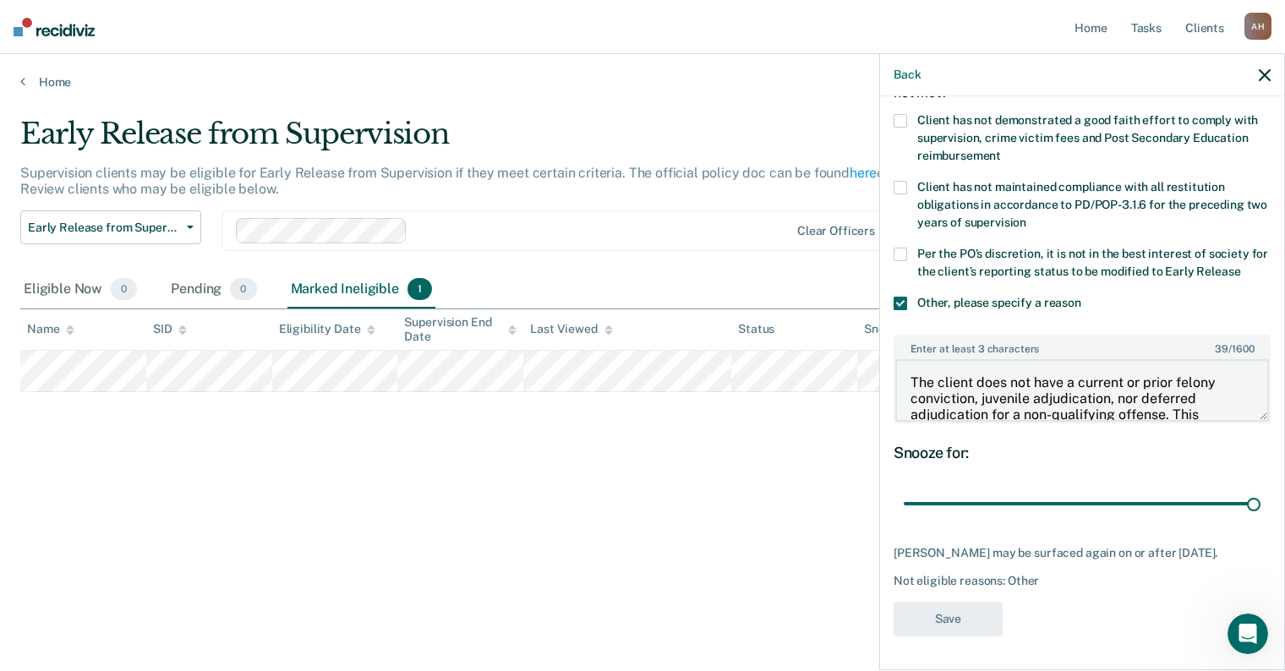
scroll to position [85, 0]
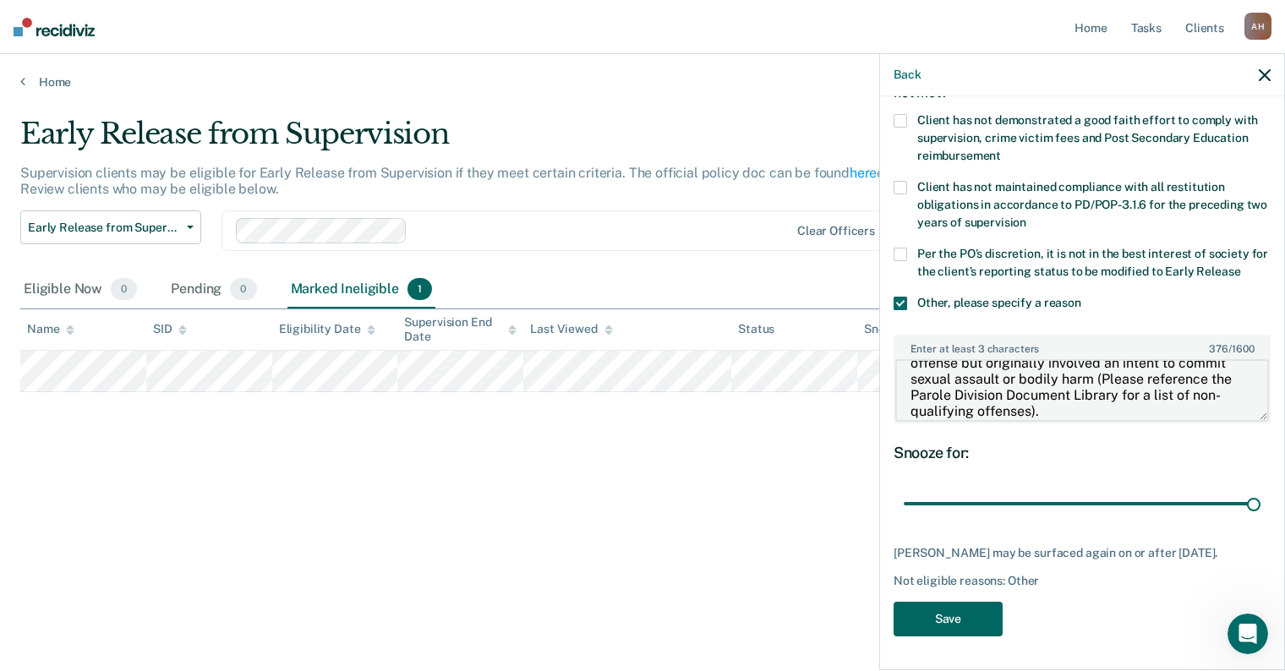
type textarea "The client does not have a current or prior felony conviction, juvenile adjudic…"
click at [957, 624] on button "Save" at bounding box center [947, 619] width 109 height 35
